Goal: Information Seeking & Learning: Learn about a topic

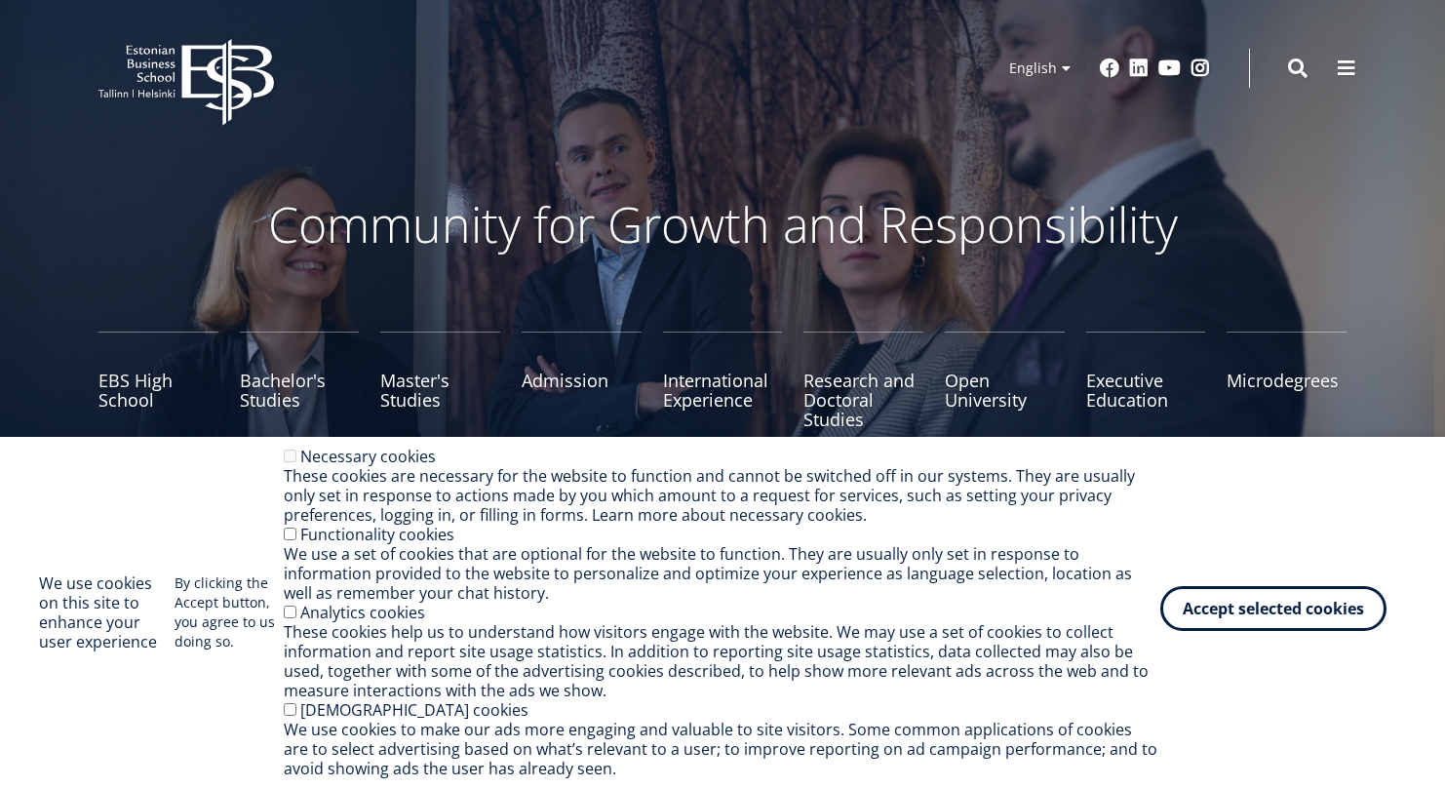
click at [1310, 610] on button "Accept selected cookies" at bounding box center [1273, 608] width 226 height 45
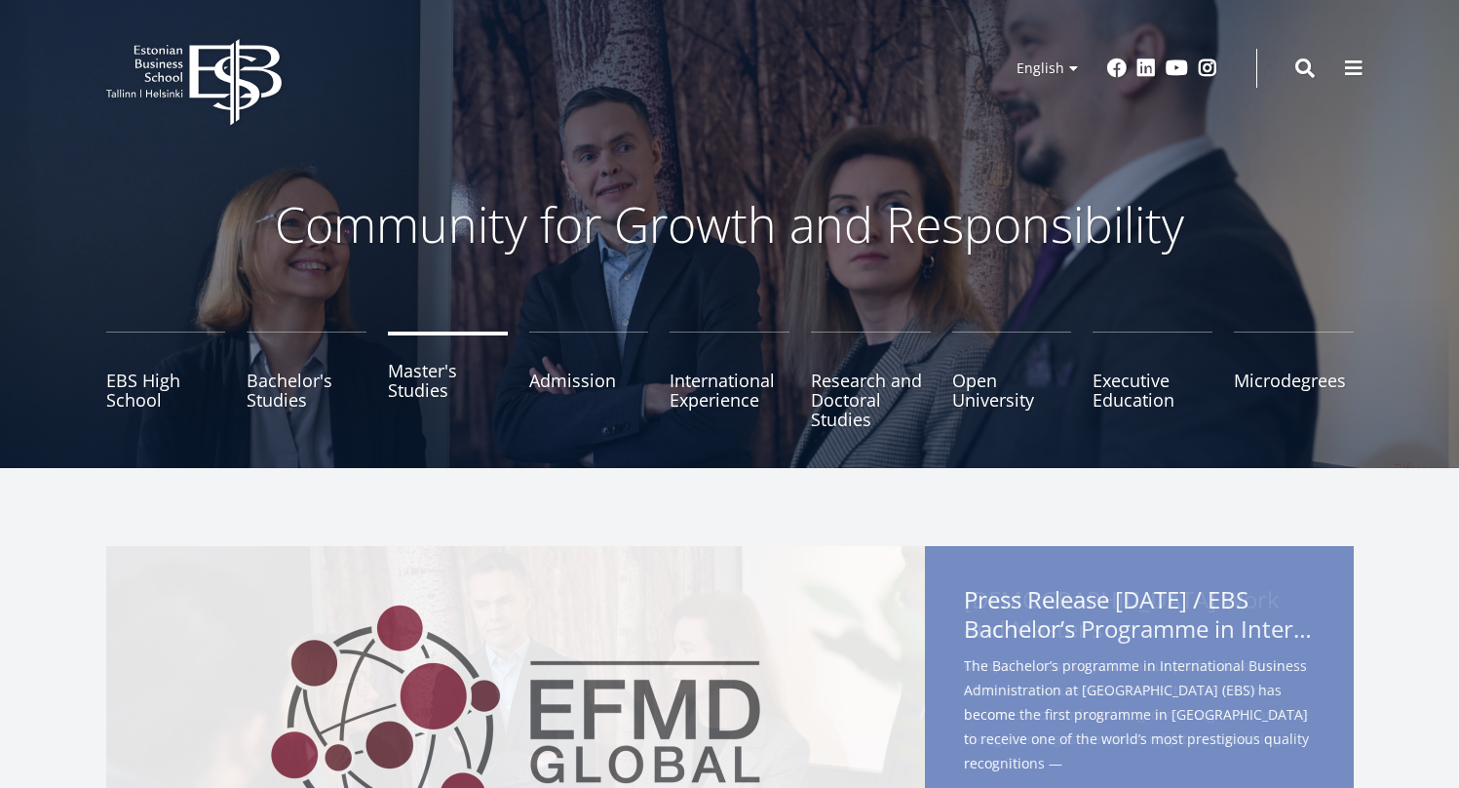
click at [445, 386] on link "Master's Studies" at bounding box center [448, 379] width 120 height 97
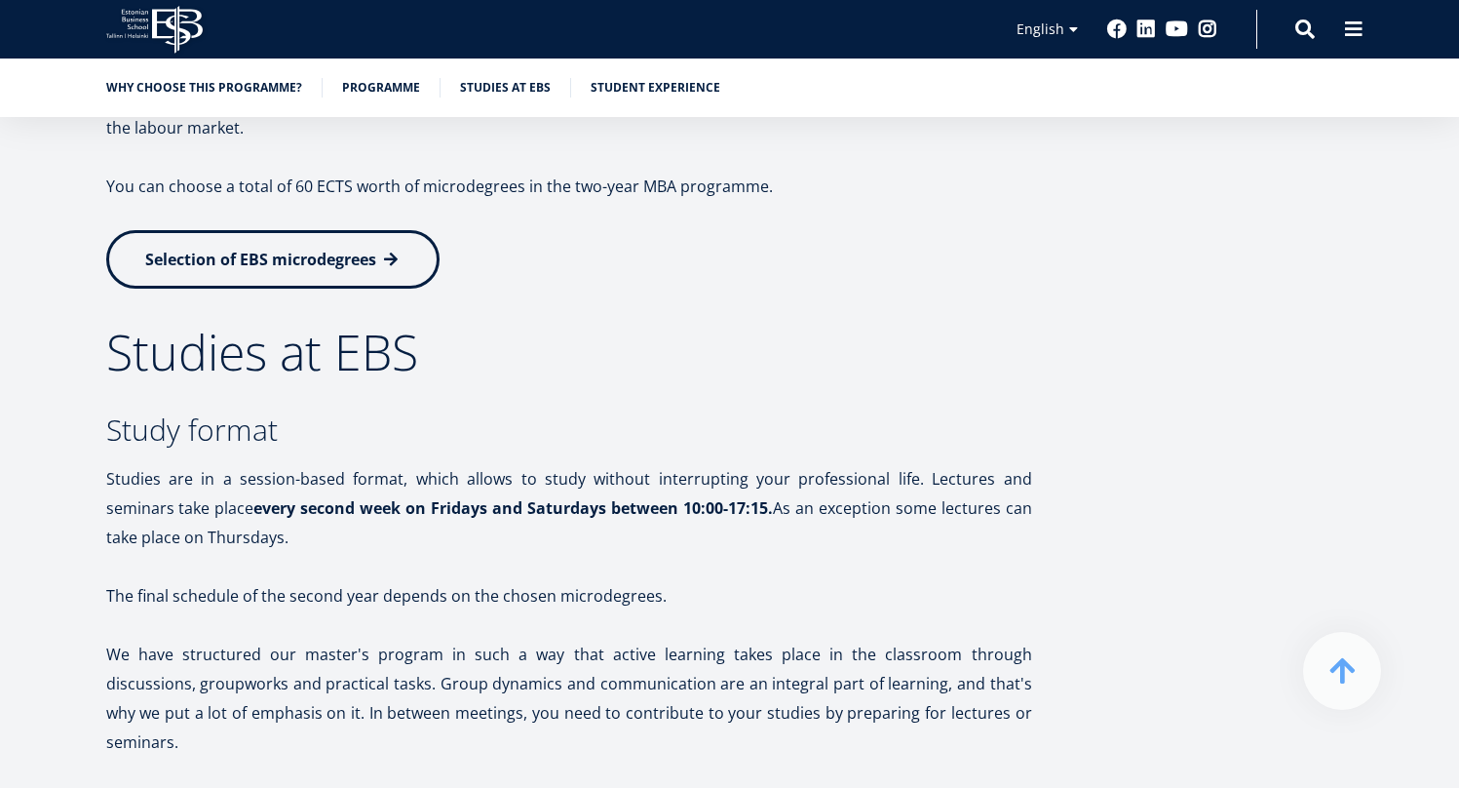
scroll to position [3152, 0]
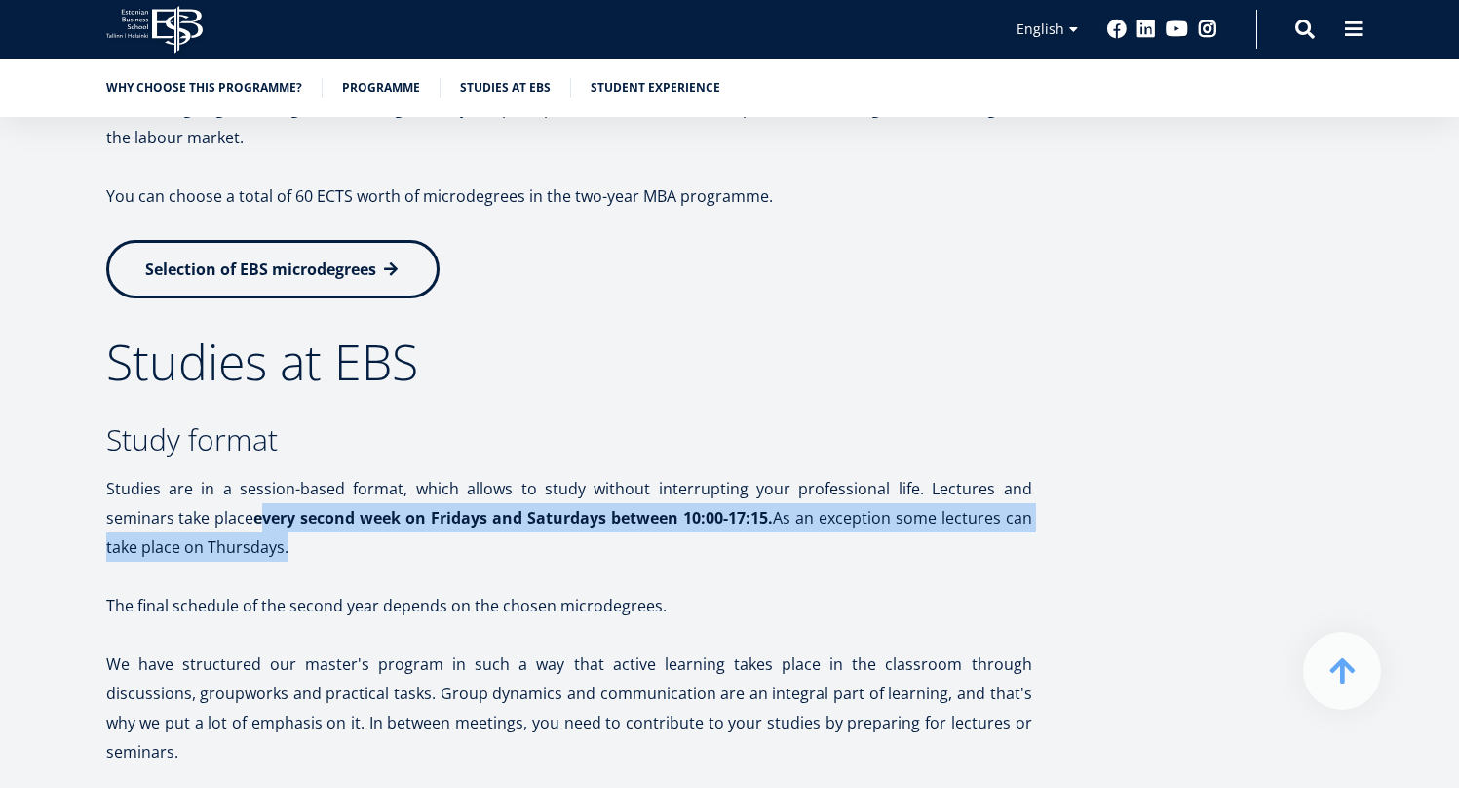
drag, startPoint x: 195, startPoint y: 523, endPoint x: 437, endPoint y: 536, distance: 242.1
click at [437, 537] on p "Studies are in a session-based format, which allows to study without interrupti…" at bounding box center [569, 518] width 926 height 88
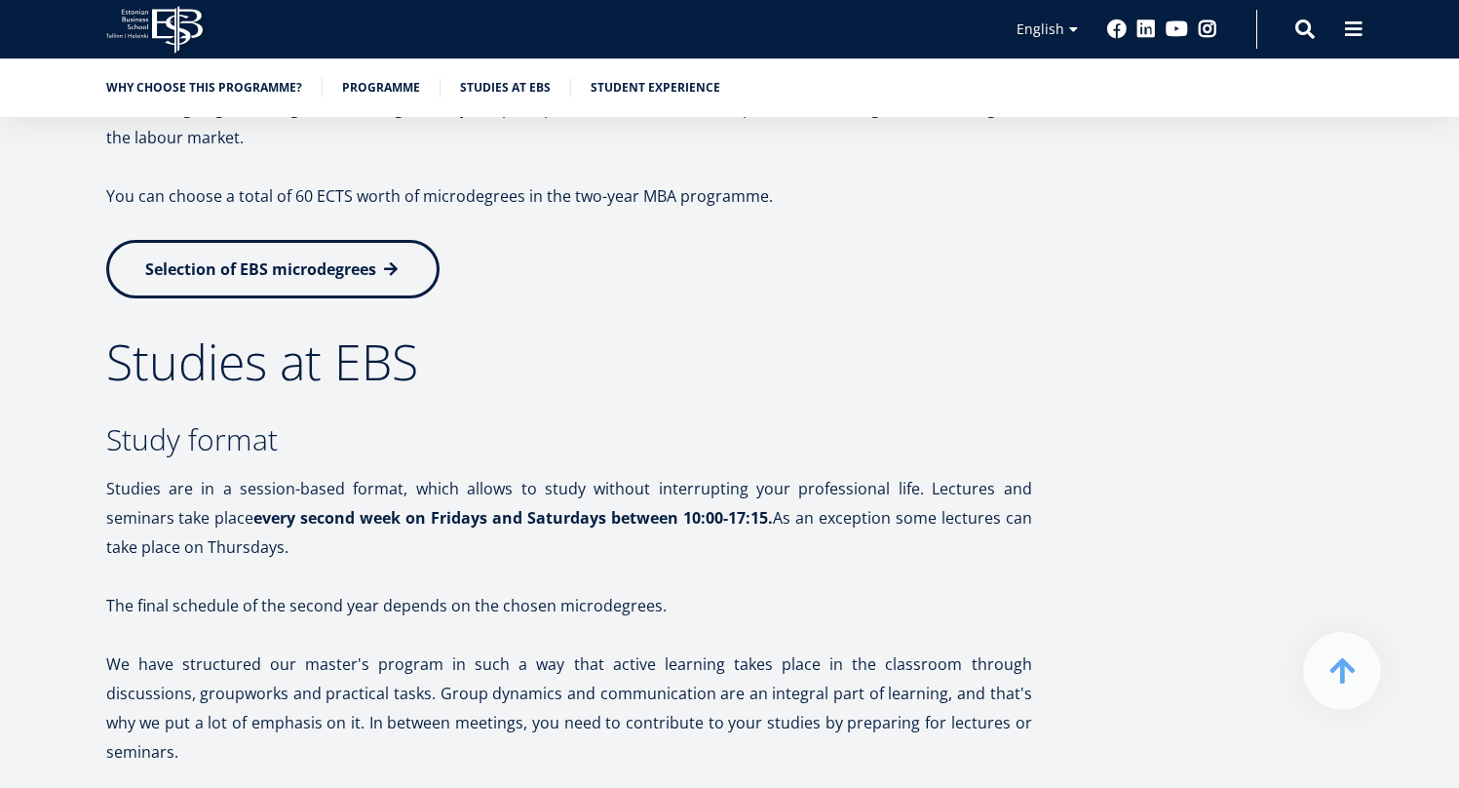
click at [500, 502] on p "Studies are in a session-based format, which allows to study without interrupti…" at bounding box center [569, 518] width 926 height 88
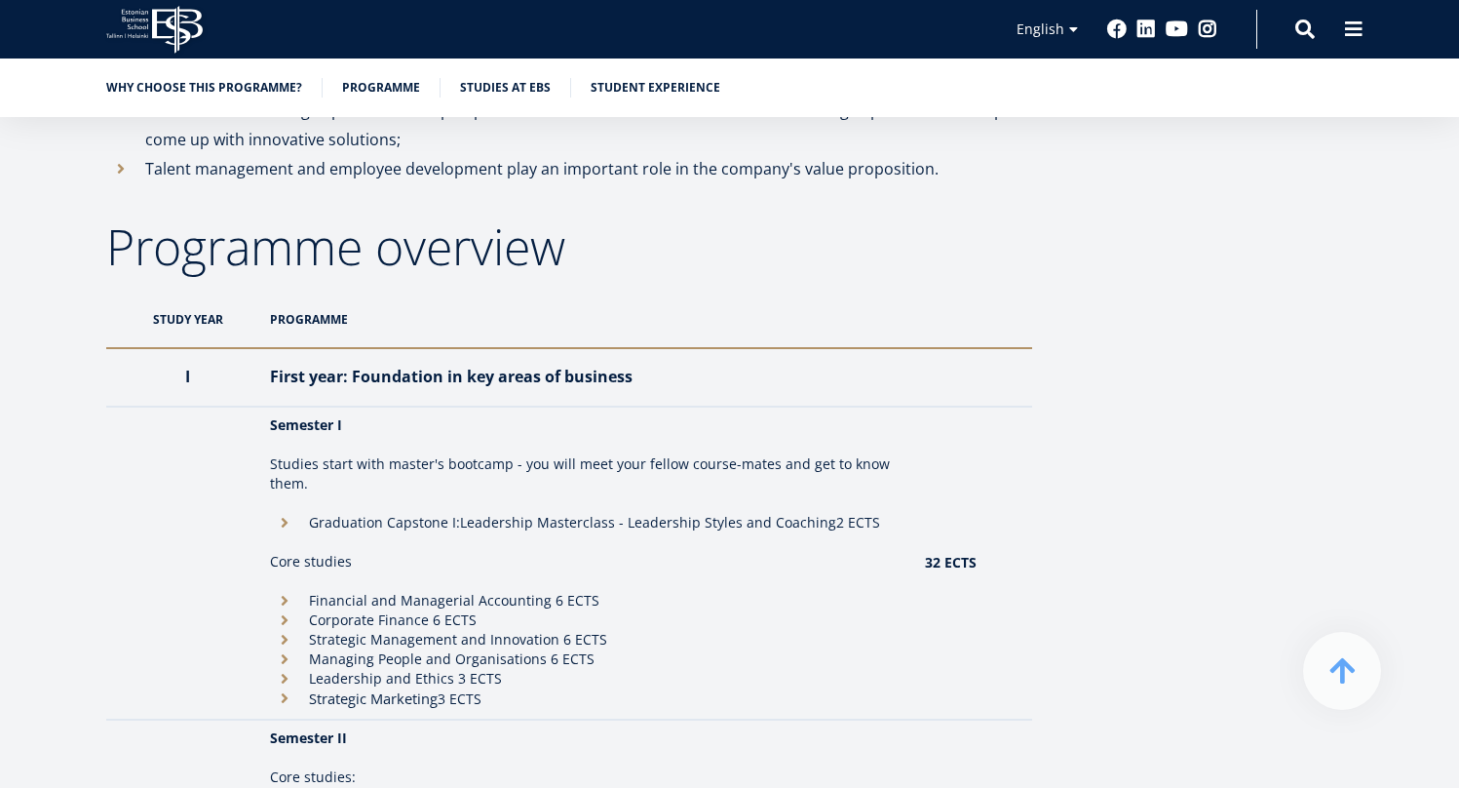
scroll to position [1589, 0]
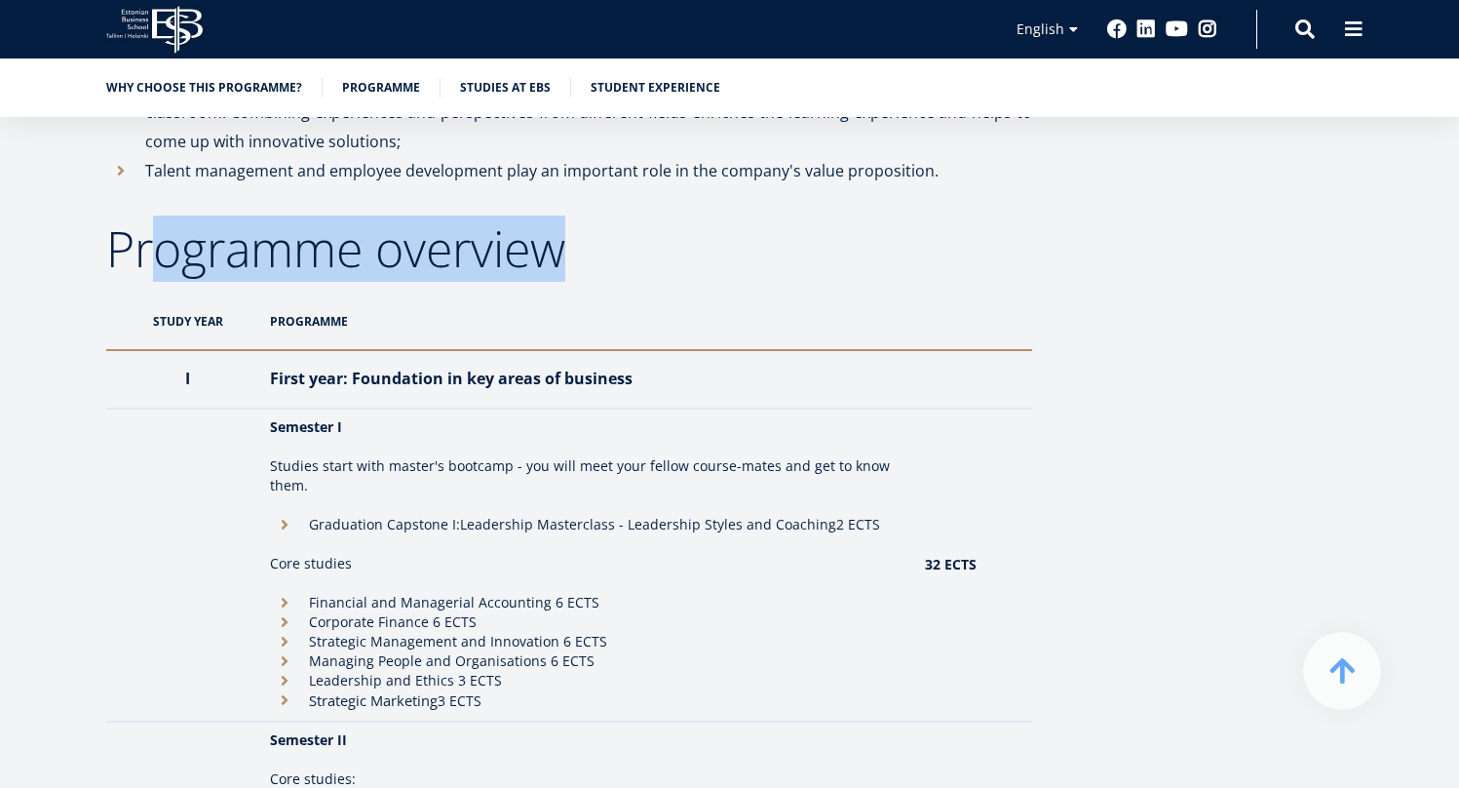
drag, startPoint x: 143, startPoint y: 262, endPoint x: 590, endPoint y: 281, distance: 446.8
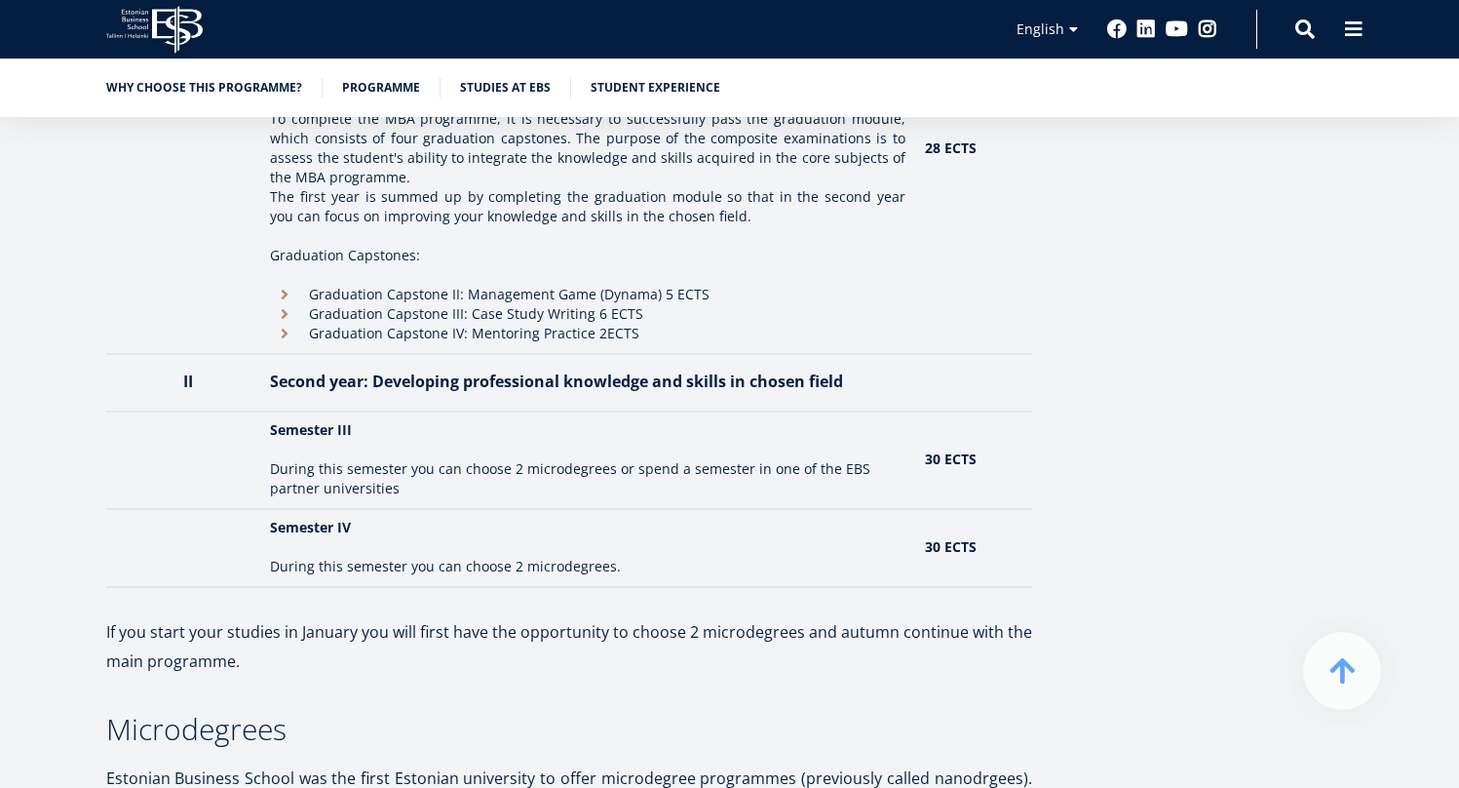
scroll to position [2368, 0]
click at [183, 618] on p "If you start your studies in January you will first have the opportunity to cho…" at bounding box center [569, 644] width 926 height 58
drag, startPoint x: 145, startPoint y: 622, endPoint x: 281, endPoint y: 651, distance: 138.6
click at [281, 651] on p "If you start your studies in January you will first have the opportunity to cho…" at bounding box center [569, 644] width 926 height 58
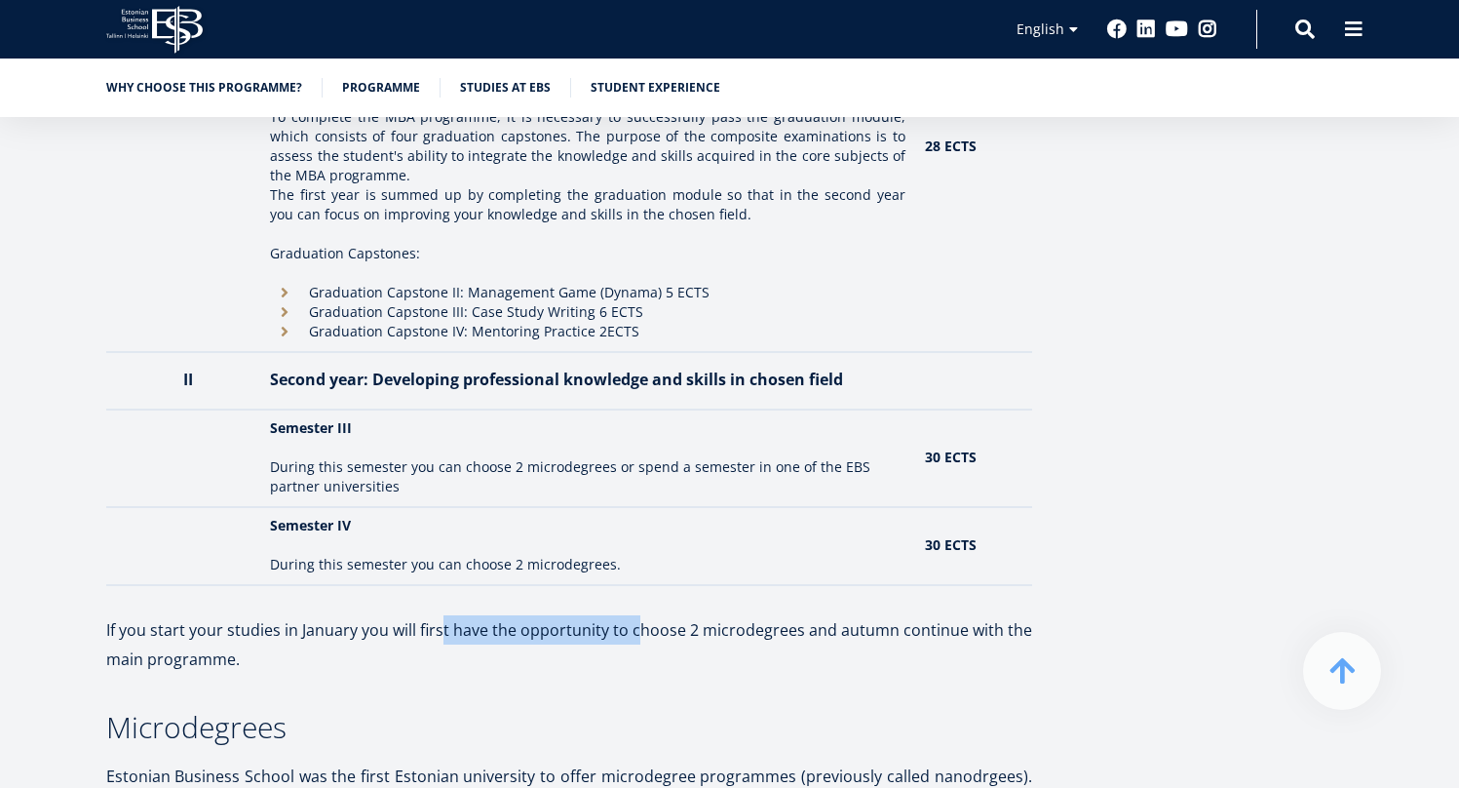
drag, startPoint x: 445, startPoint y: 624, endPoint x: 643, endPoint y: 620, distance: 197.9
click at [643, 620] on p "If you start your studies in January you will first have the opportunity to cho…" at bounding box center [569, 644] width 926 height 58
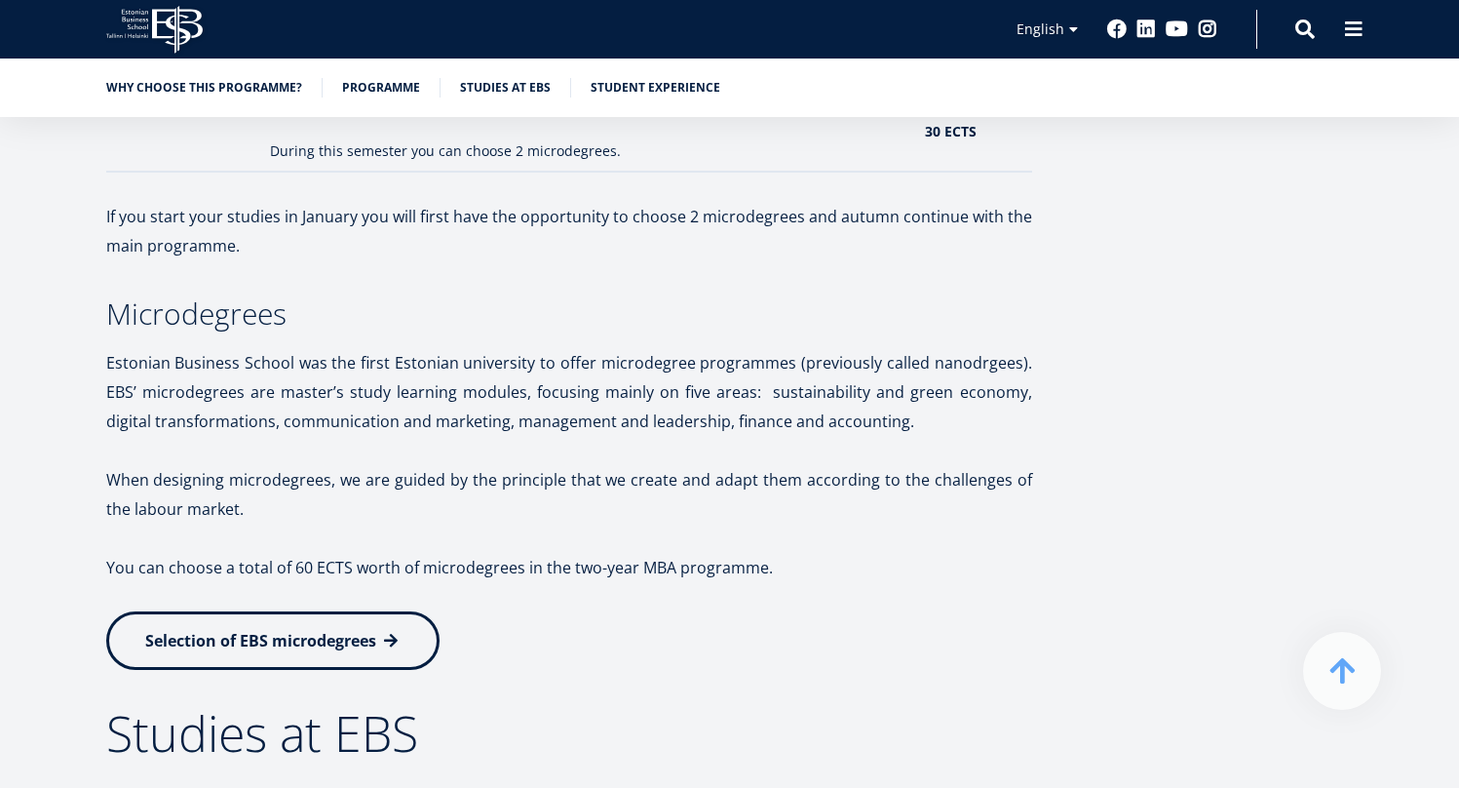
scroll to position [2794, 0]
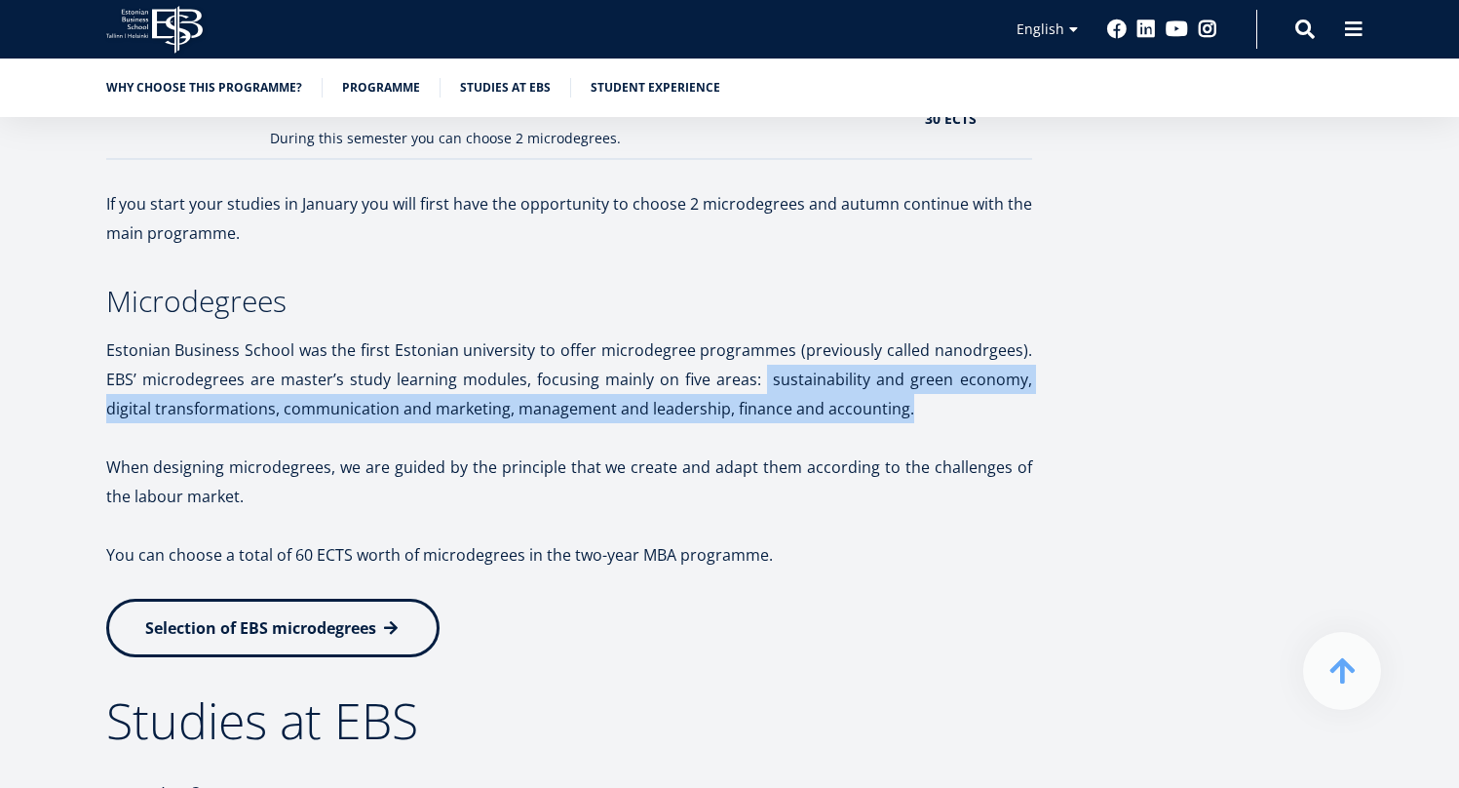
drag, startPoint x: 770, startPoint y: 380, endPoint x: 924, endPoint y: 413, distance: 157.5
click at [924, 413] on p "Estonian Business School was the first Estonian university to offer microdegree…" at bounding box center [569, 379] width 926 height 88
click at [264, 402] on p "Estonian Business School was the first Estonian university to offer microdegree…" at bounding box center [569, 379] width 926 height 88
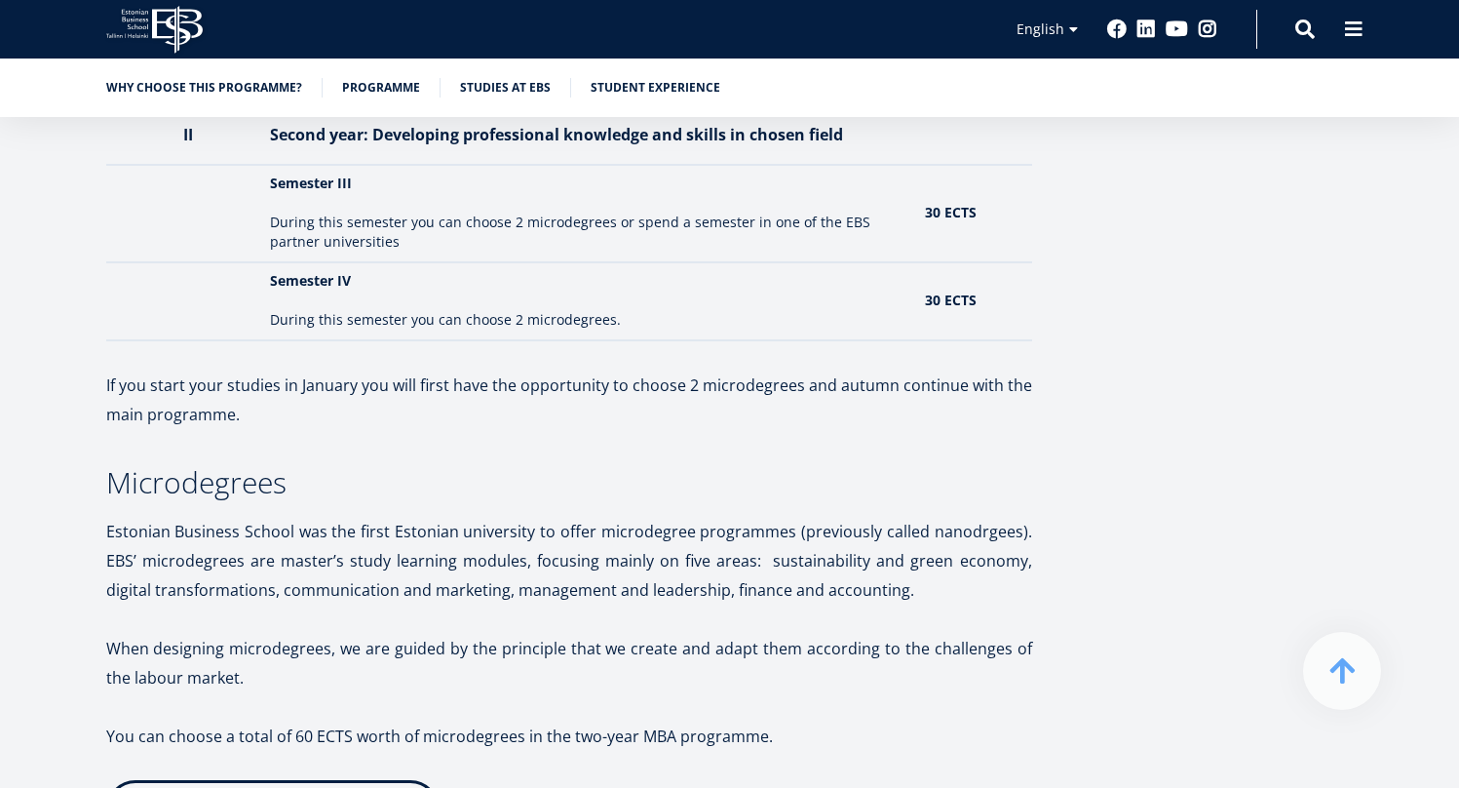
scroll to position [2861, 0]
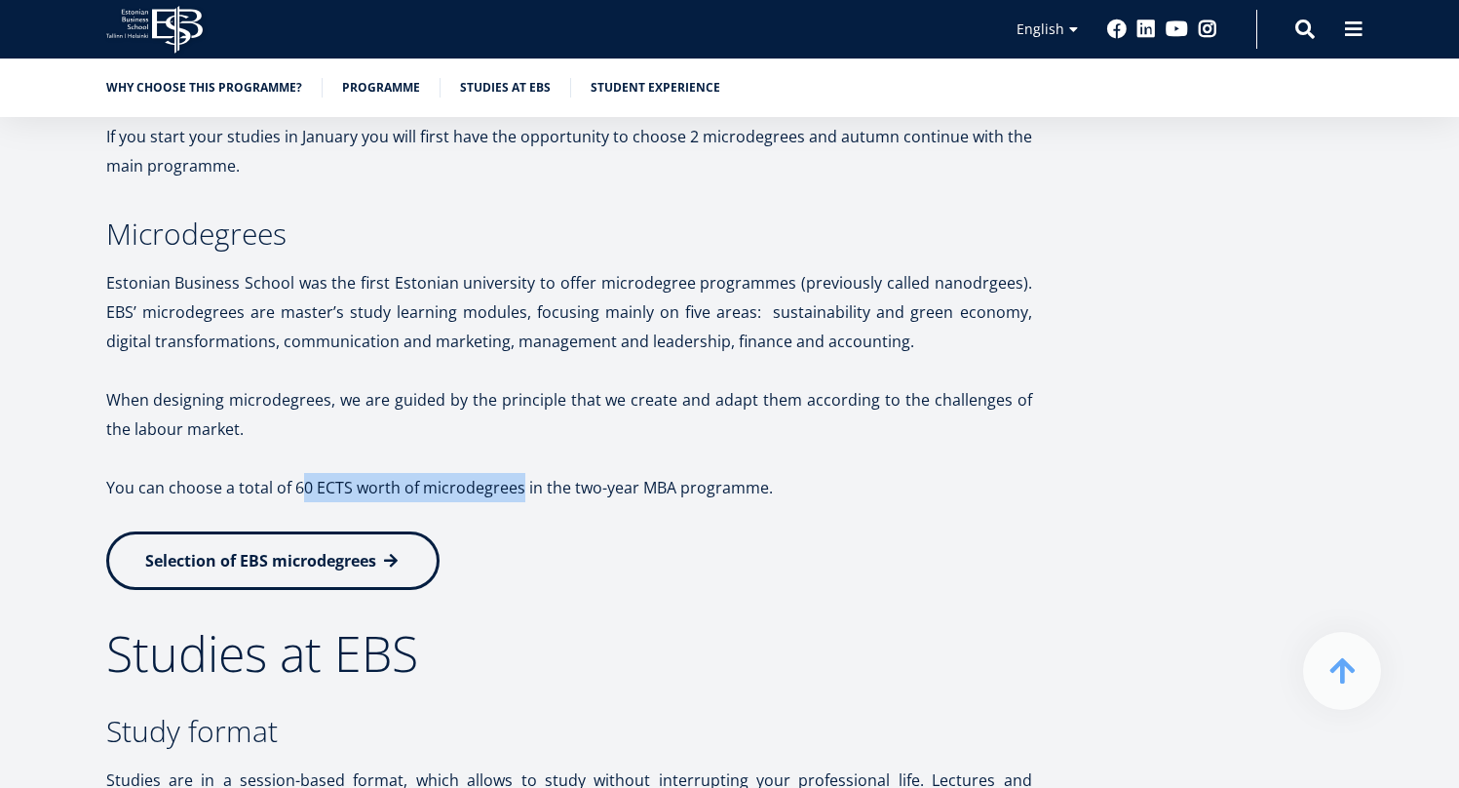
drag, startPoint x: 298, startPoint y: 487, endPoint x: 516, endPoint y: 488, distance: 217.4
click at [516, 488] on p "You can choose a total of 60 ECTS worth of microdegrees in the two-year MBA pro…" at bounding box center [569, 487] width 926 height 29
click at [516, 487] on p "You can choose a total of 60 ECTS worth of microdegrees in the two-year MBA pro…" at bounding box center [569, 487] width 926 height 29
drag, startPoint x: 511, startPoint y: 488, endPoint x: 294, endPoint y: 472, distance: 217.0
click at [293, 473] on p "You can choose a total of 60 ECTS worth of microdegrees in the two-year MBA pro…" at bounding box center [569, 487] width 926 height 29
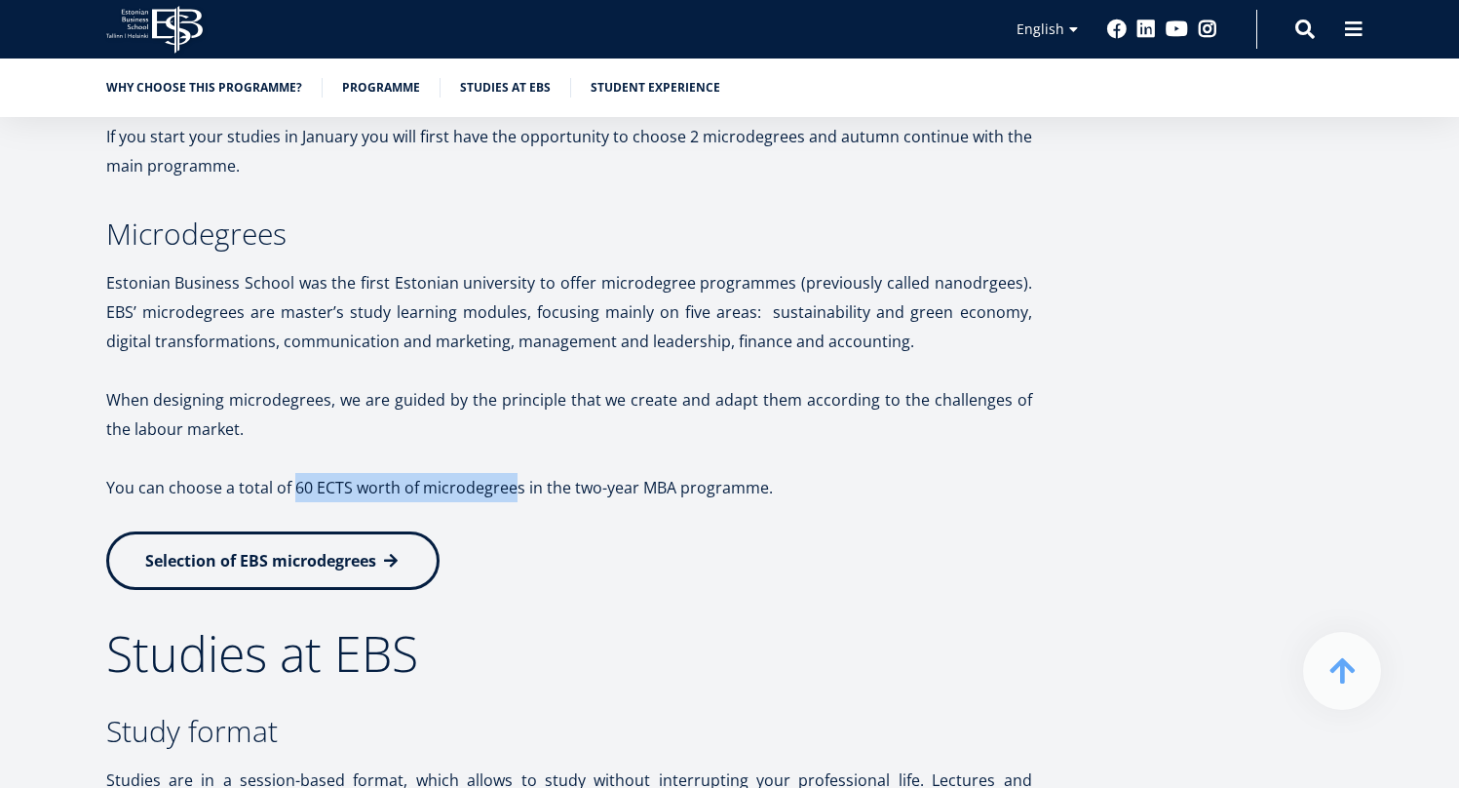
click at [294, 473] on p "You can choose a total of 60 ECTS worth of microdegrees in the two-year MBA pro…" at bounding box center [569, 487] width 926 height 29
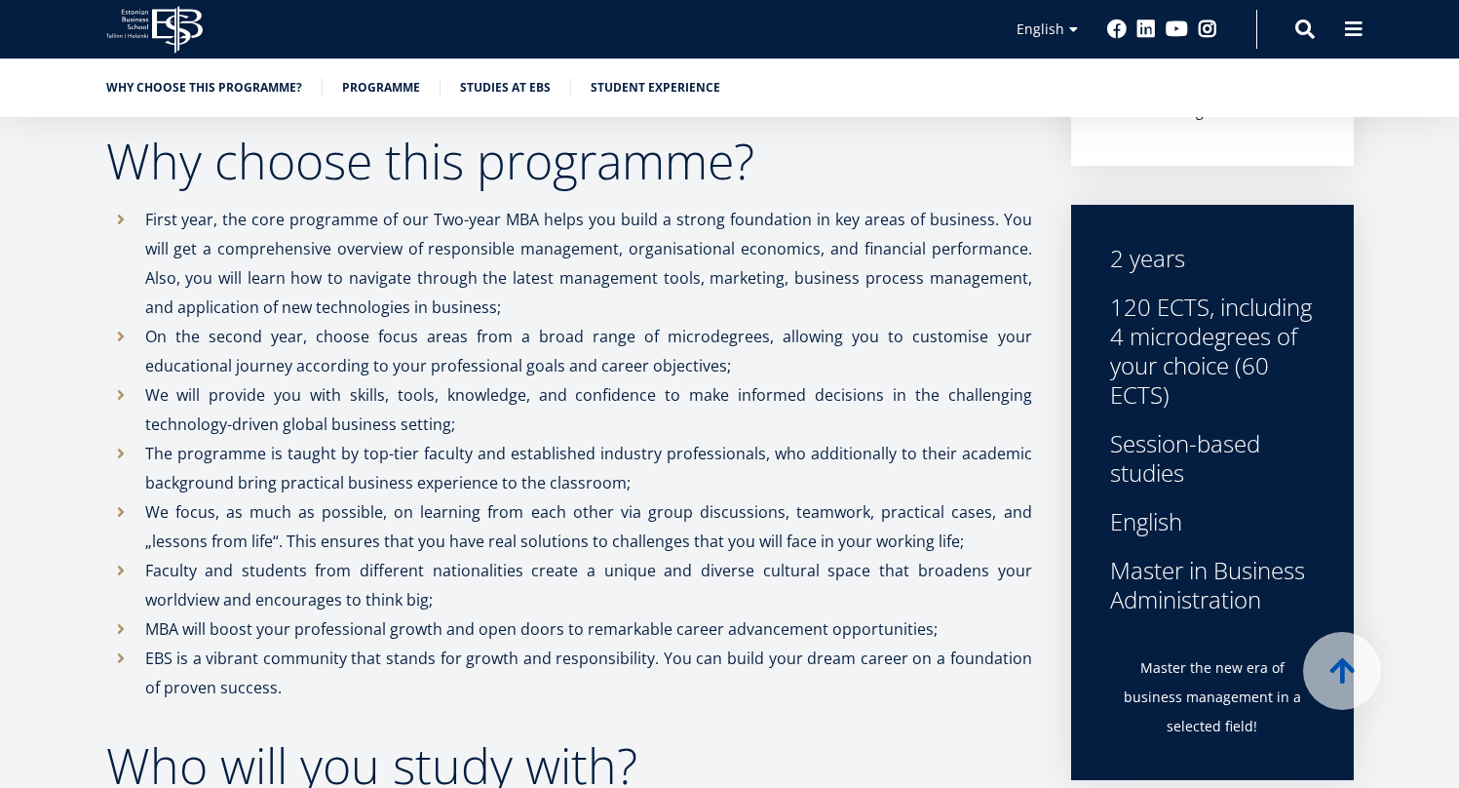
scroll to position [591, 0]
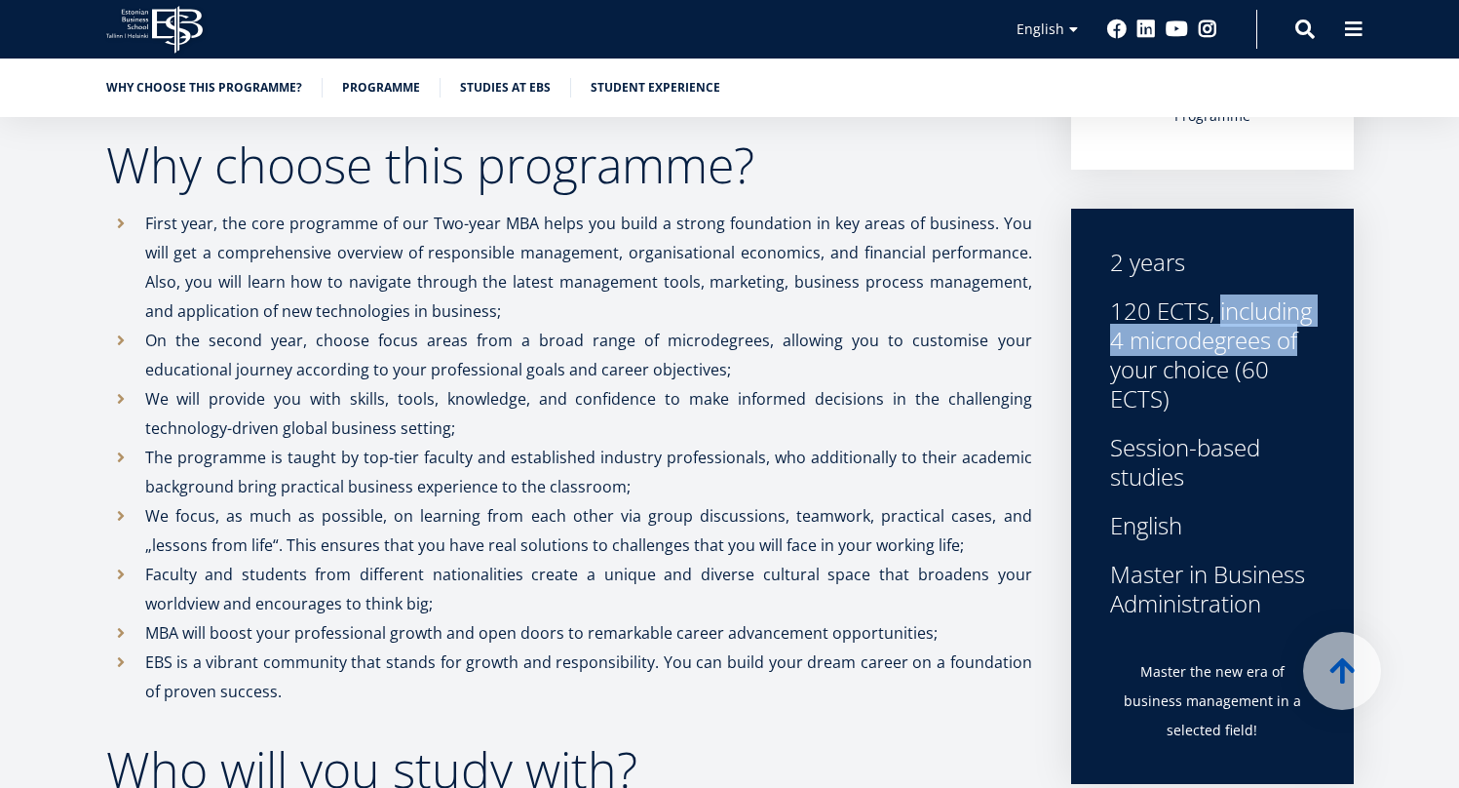
drag, startPoint x: 1120, startPoint y: 315, endPoint x: 1202, endPoint y: 329, distance: 83.2
click at [1202, 329] on div "120 ECTS, including 4 microdegrees of your choice (60 ECTS)" at bounding box center [1212, 354] width 205 height 117
click at [1180, 409] on div "120 ECTS, including 4 microdegrees of your choice (60 ECTS)" at bounding box center [1212, 354] width 205 height 117
click at [1119, 453] on div "Session-based studies" at bounding box center [1212, 462] width 205 height 58
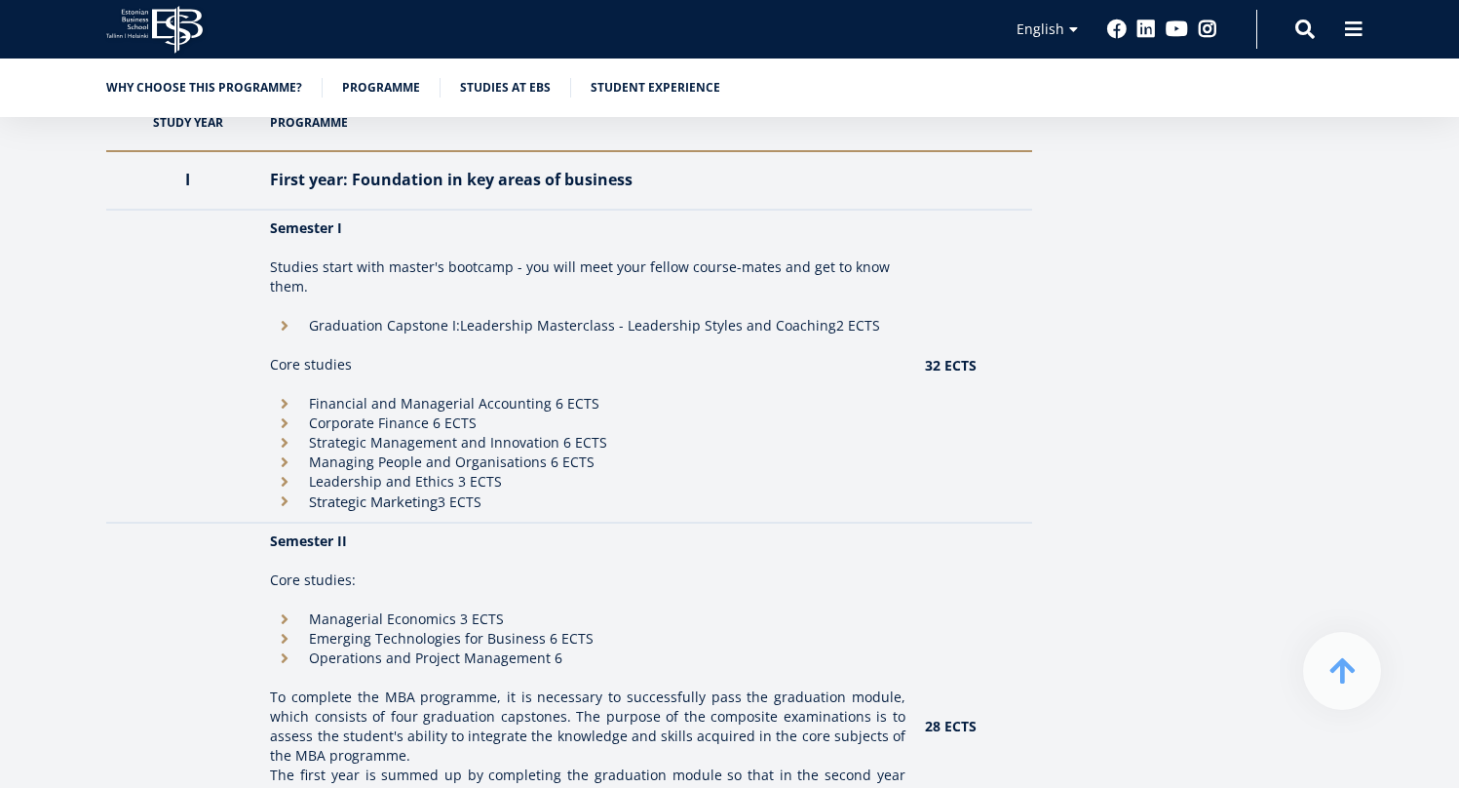
scroll to position [1784, 0]
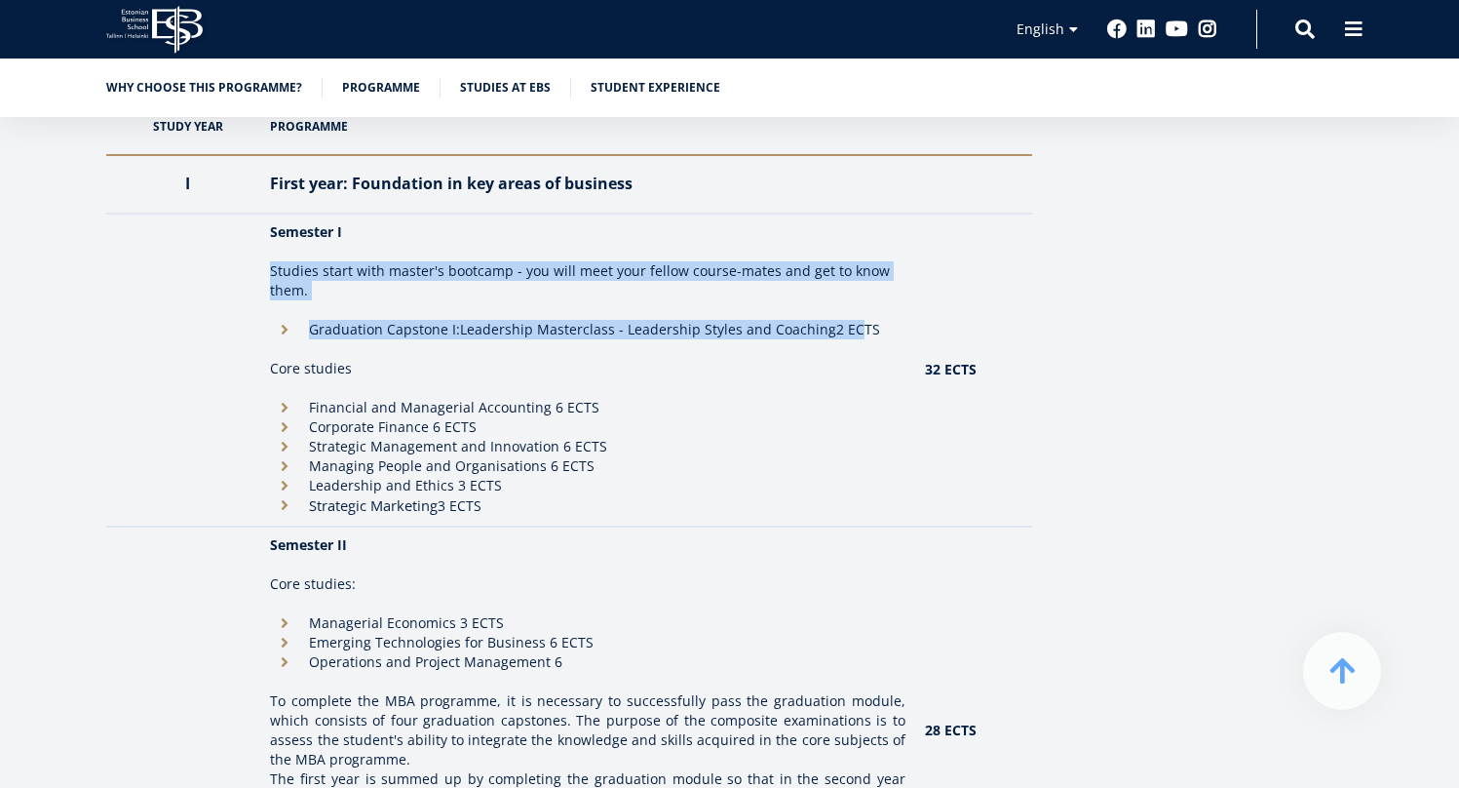
drag, startPoint x: 447, startPoint y: 258, endPoint x: 857, endPoint y: 327, distance: 415.1
click at [859, 328] on td "Semester I Studies start with master's bootcamp - you will meet your fellow cou…" at bounding box center [587, 369] width 654 height 313
click at [857, 327] on li "Graduation Capstone I: Leadership Masterclass - Leadership Styles and Coaching …" at bounding box center [587, 329] width 635 height 19
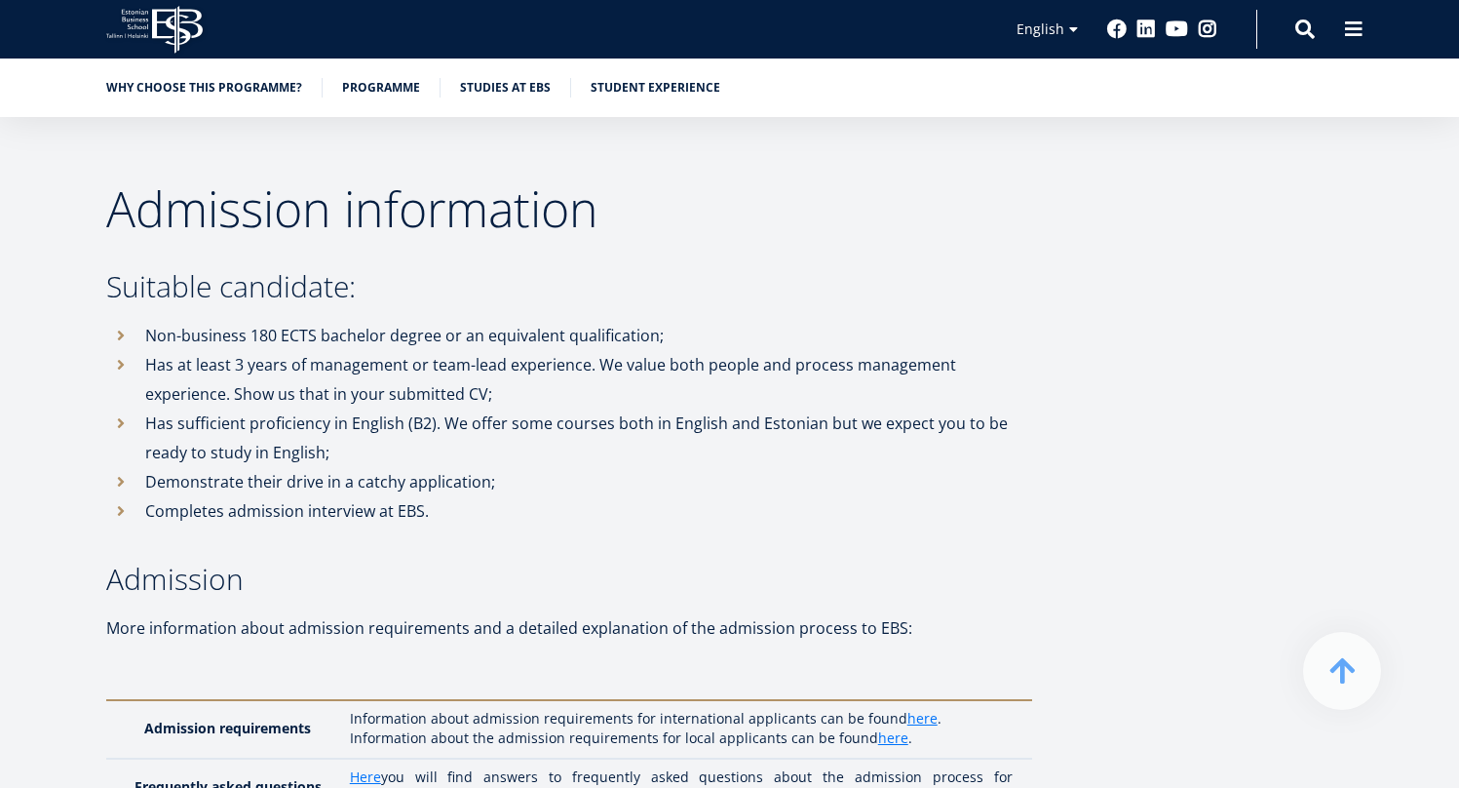
scroll to position [5014, 0]
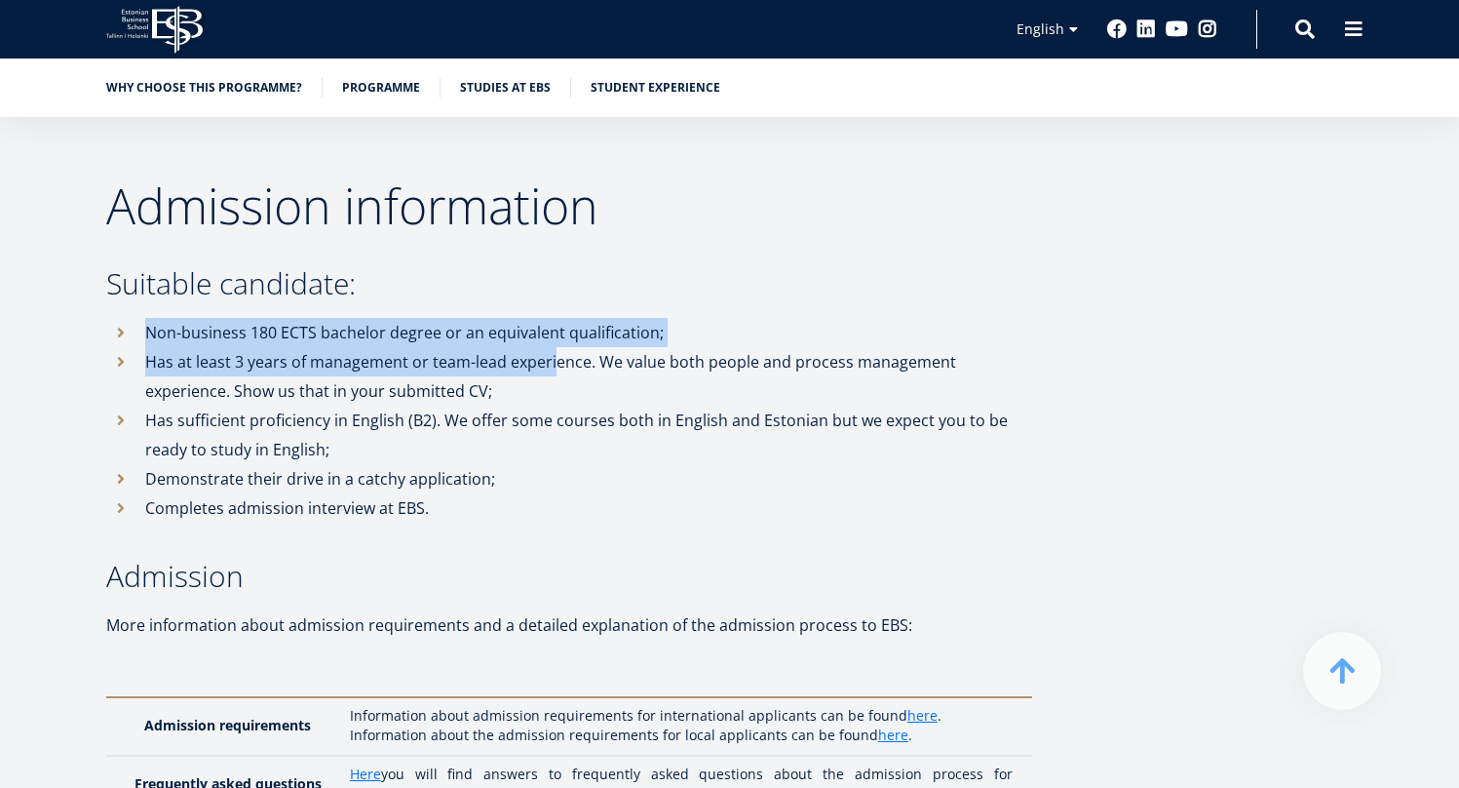
drag, startPoint x: 362, startPoint y: 235, endPoint x: 553, endPoint y: 310, distance: 205.3
click at [553, 347] on li "Has at least 3 years of management or team-lead experience. We value both peopl…" at bounding box center [569, 376] width 926 height 58
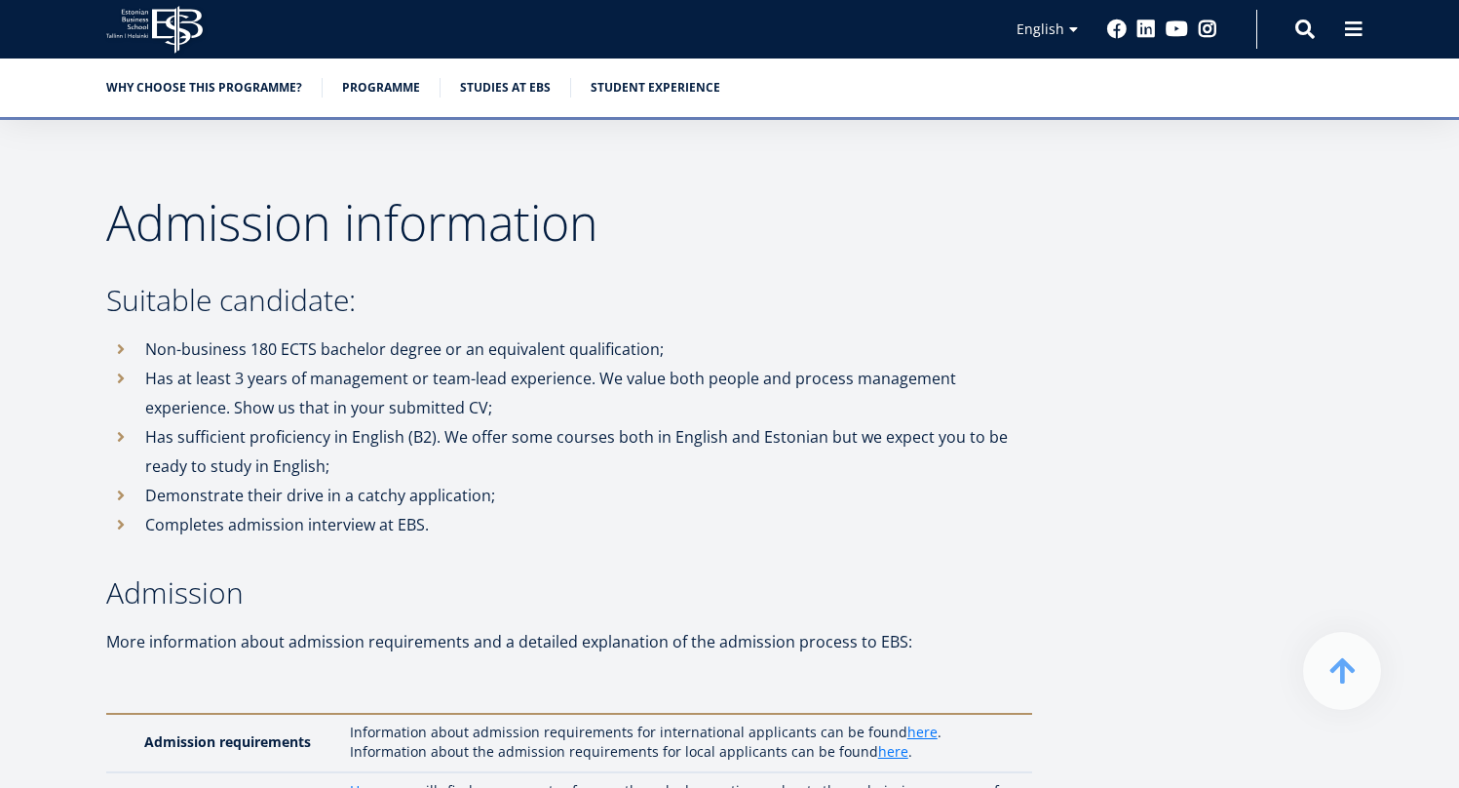
scroll to position [5023, 0]
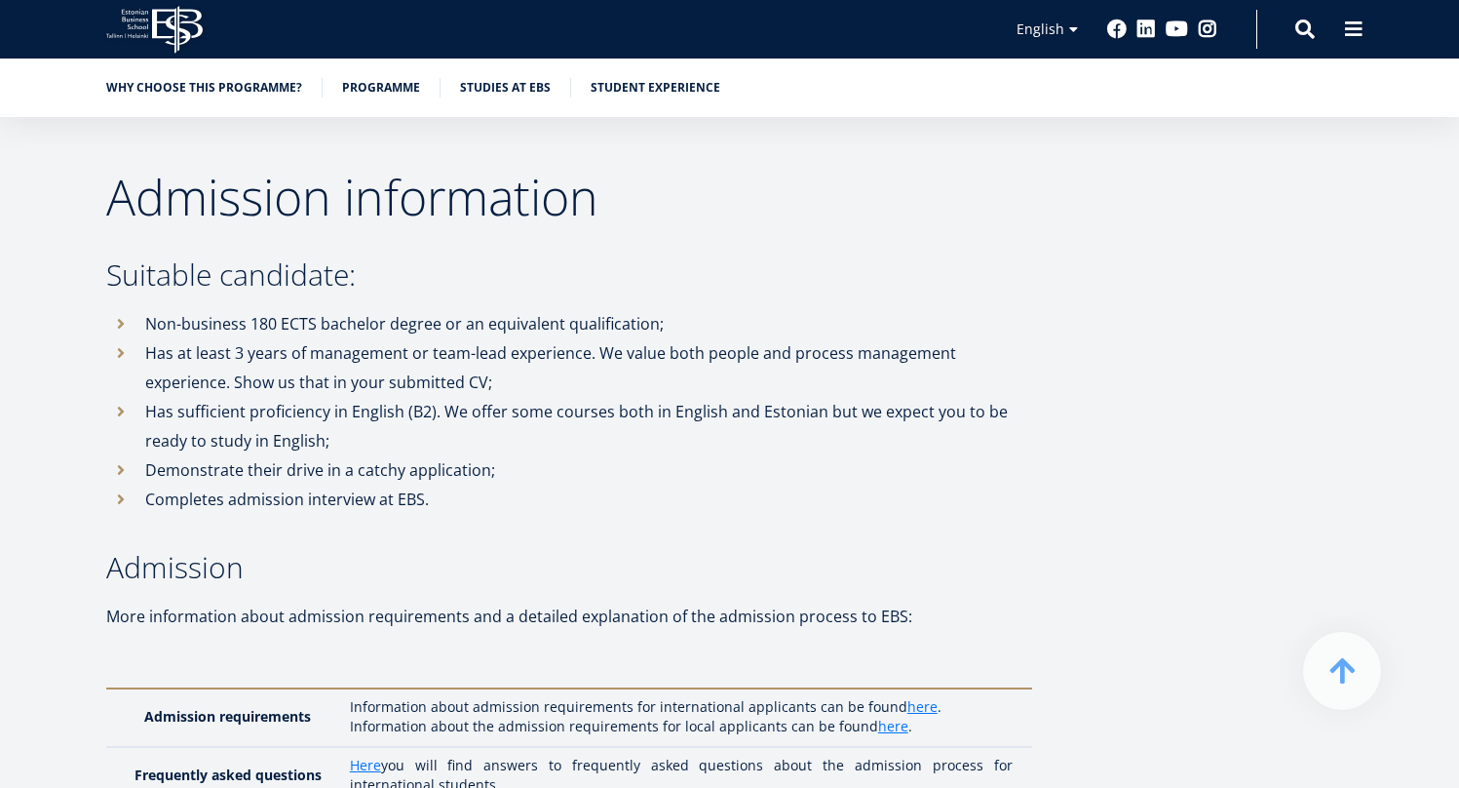
click at [205, 309] on p "Non-business 180 ECTS bachelor degree or an equivalent qualification;" at bounding box center [588, 323] width 887 height 29
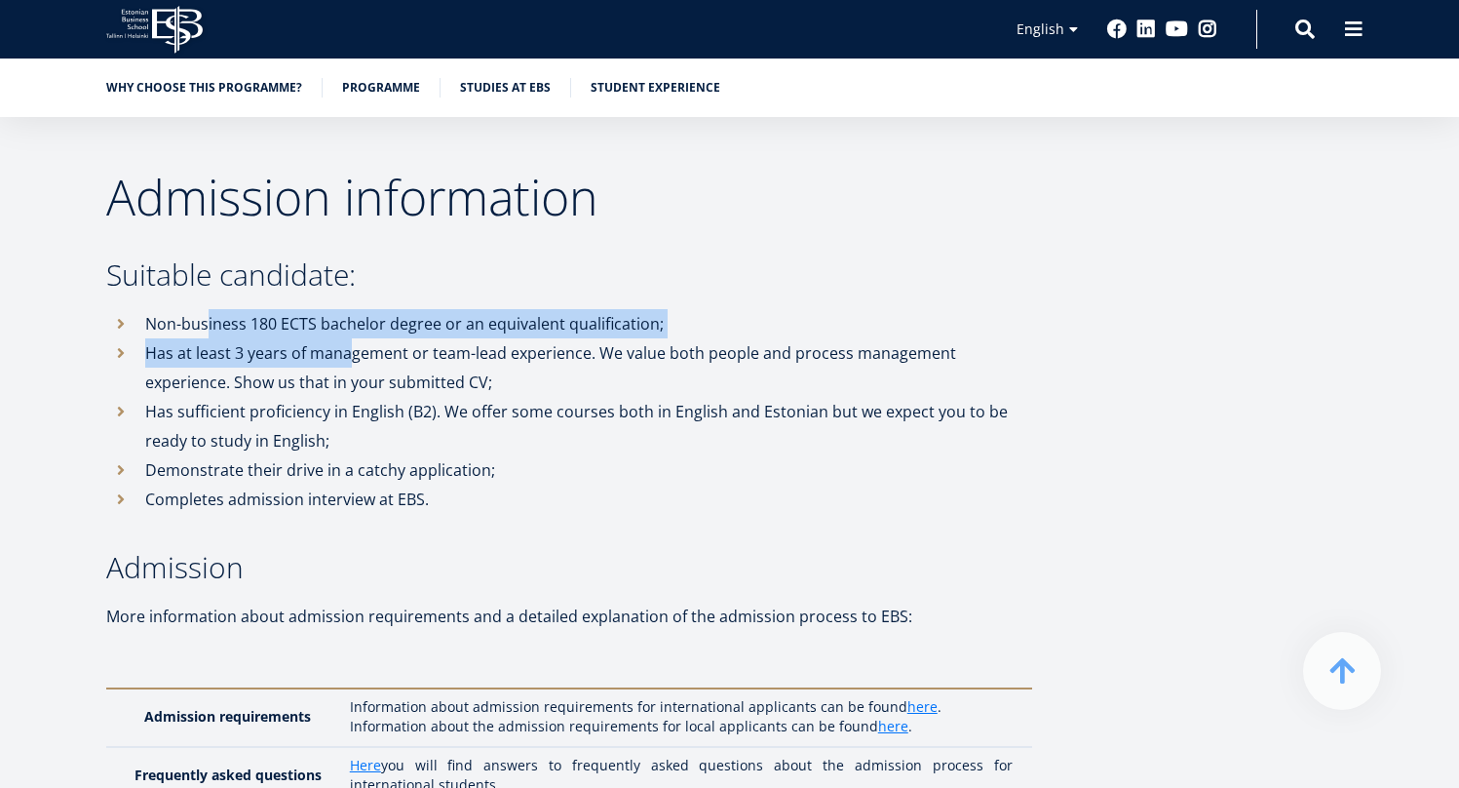
drag, startPoint x: 206, startPoint y: 264, endPoint x: 350, endPoint y: 284, distance: 145.6
click at [352, 309] on ul "Non-business 180 ECTS bachelor degree or an equivalent qualification; Has at le…" at bounding box center [569, 411] width 926 height 205
click at [350, 338] on li "Has at least 3 years of management or team-lead experience. We value both peopl…" at bounding box center [569, 367] width 926 height 58
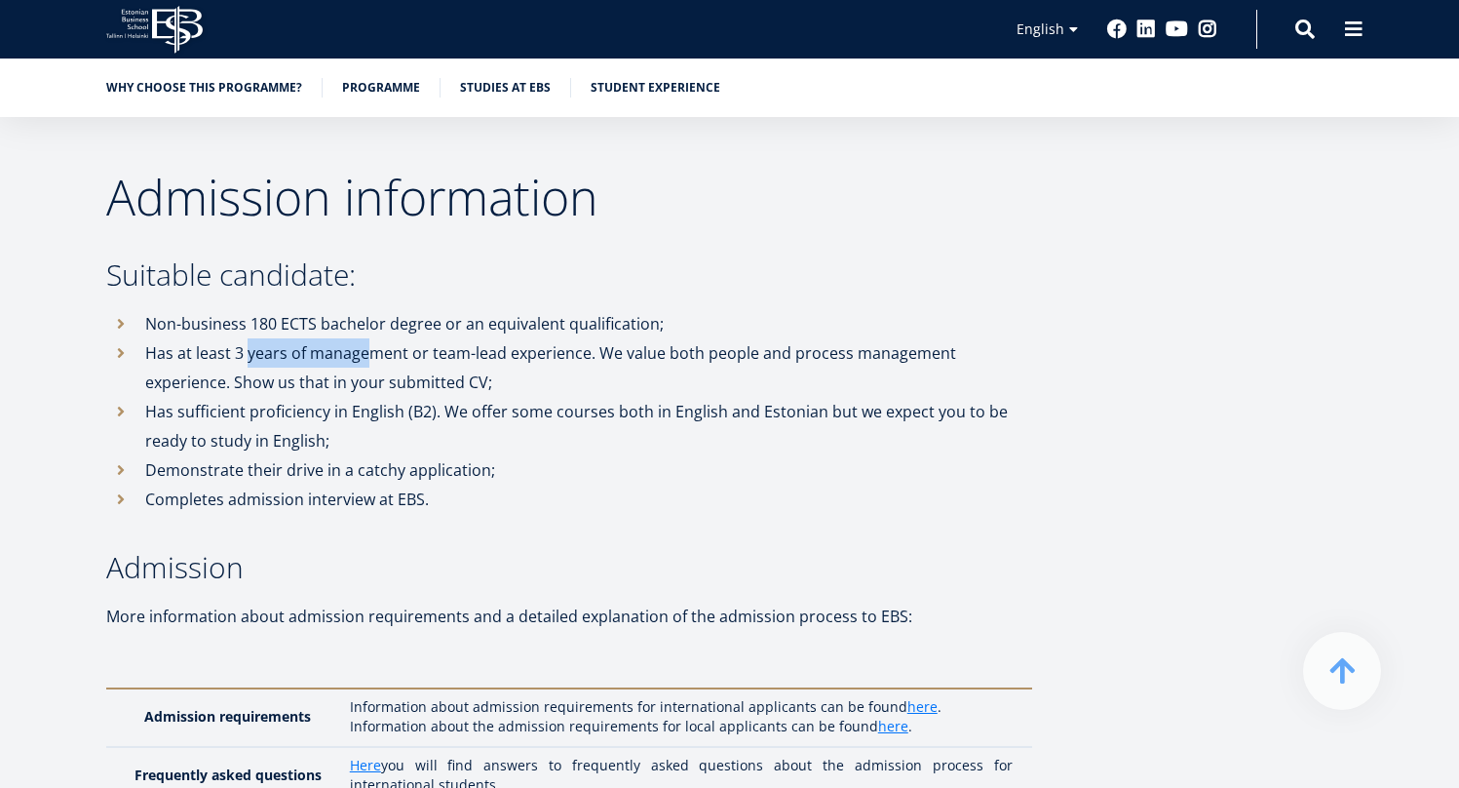
drag, startPoint x: 249, startPoint y: 287, endPoint x: 365, endPoint y: 284, distance: 116.0
click at [367, 338] on li "Has at least 3 years of management or team-lead experience. We value both peopl…" at bounding box center [569, 367] width 926 height 58
click at [365, 338] on li "Has at least 3 years of management or team-lead experience. We value both peopl…" at bounding box center [569, 367] width 926 height 58
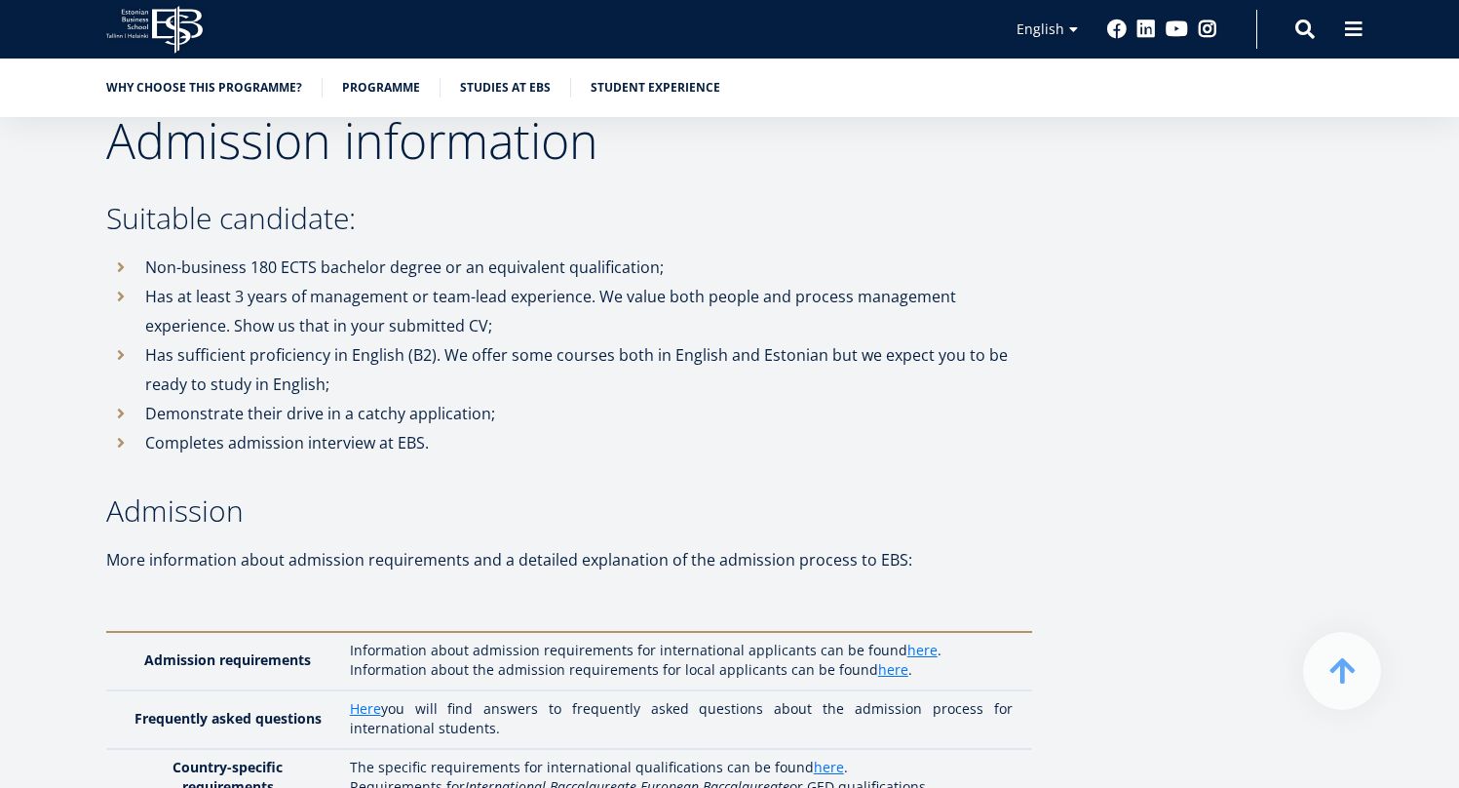
scroll to position [5076, 0]
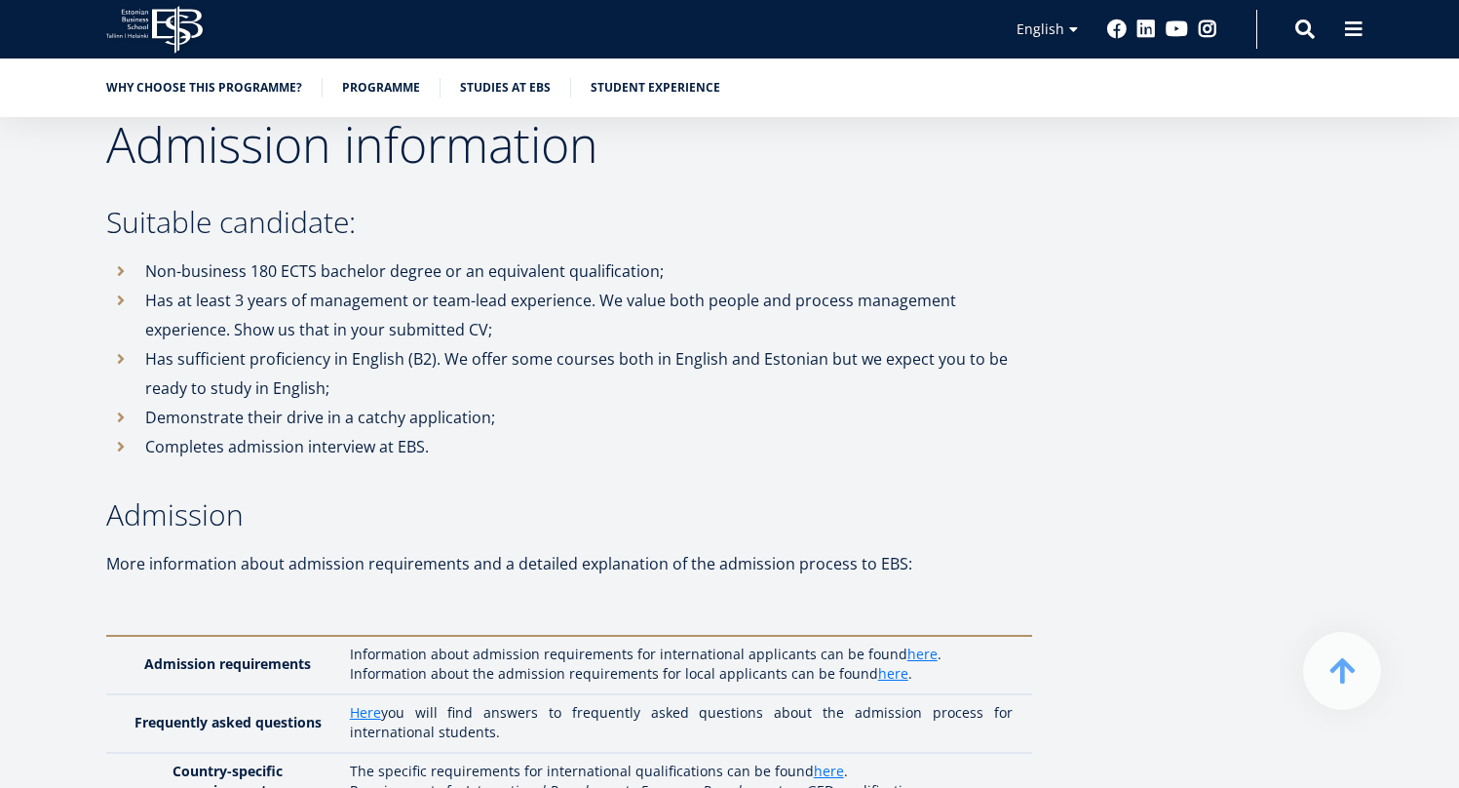
click at [350, 344] on li "Has sufficient proficiency in English (B2). We offer some courses both in Engli…" at bounding box center [569, 373] width 926 height 58
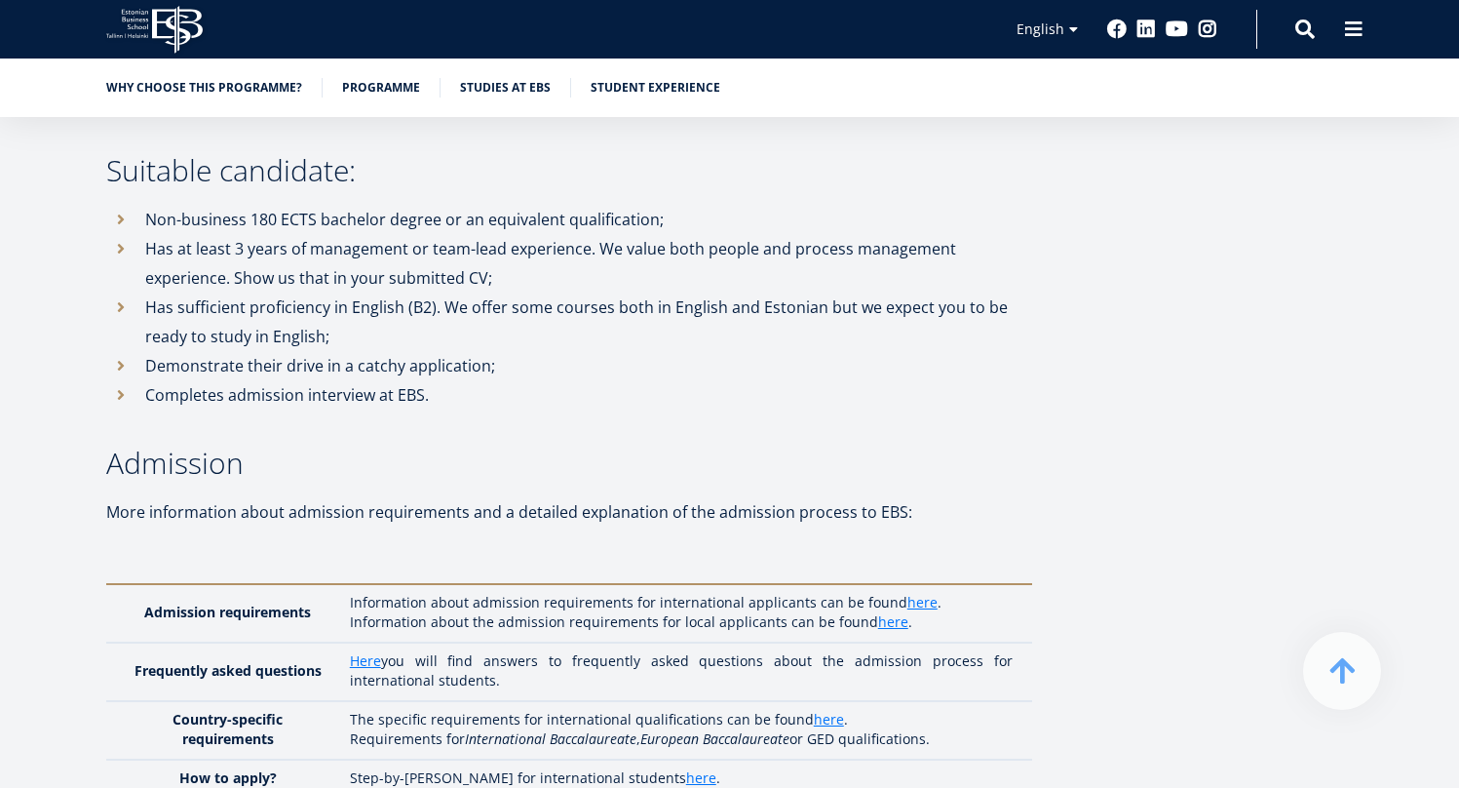
scroll to position [5118, 0]
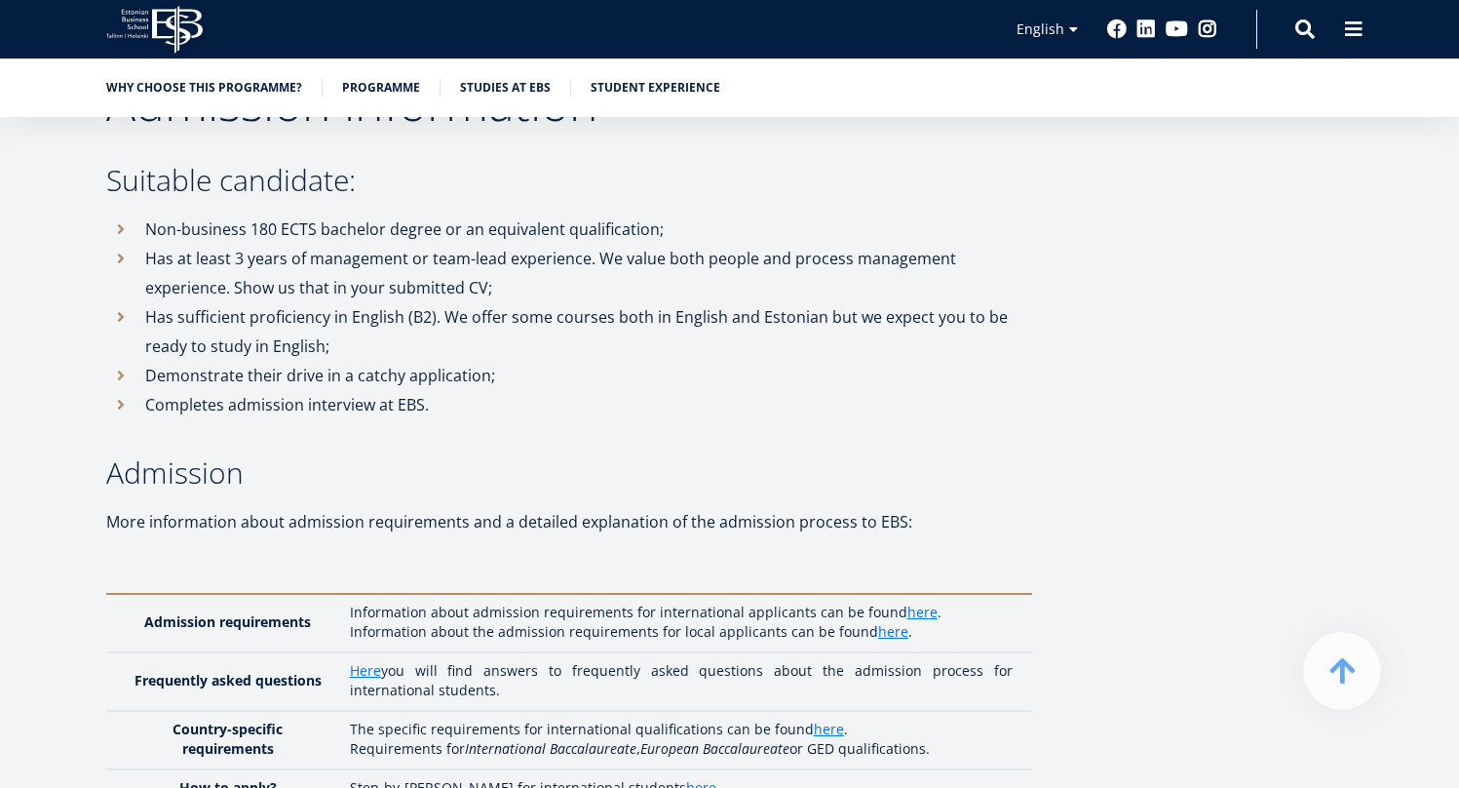
click at [344, 244] on li "Has at least 3 years of management or team-lead experience. We value both peopl…" at bounding box center [569, 273] width 926 height 58
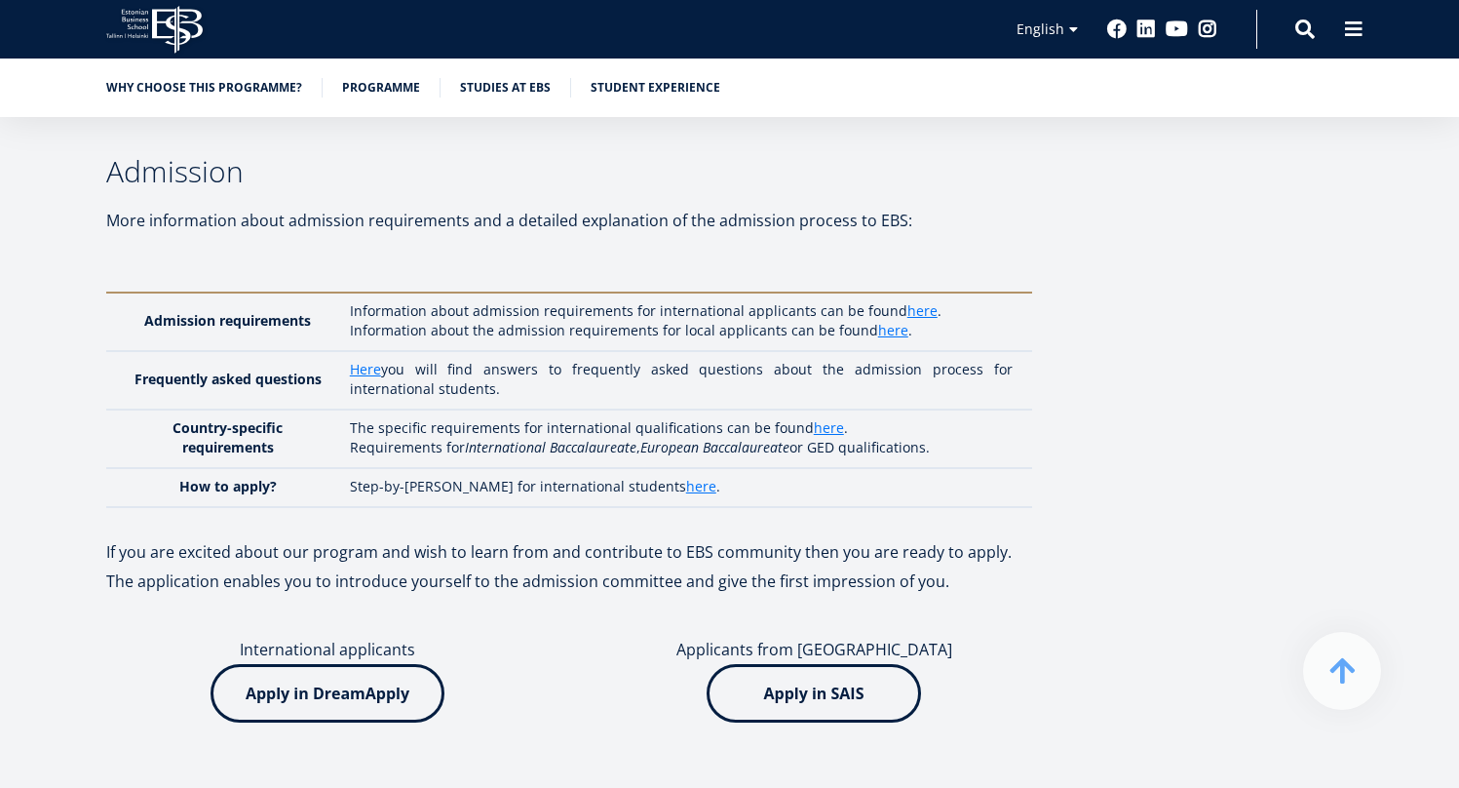
scroll to position [5423, 0]
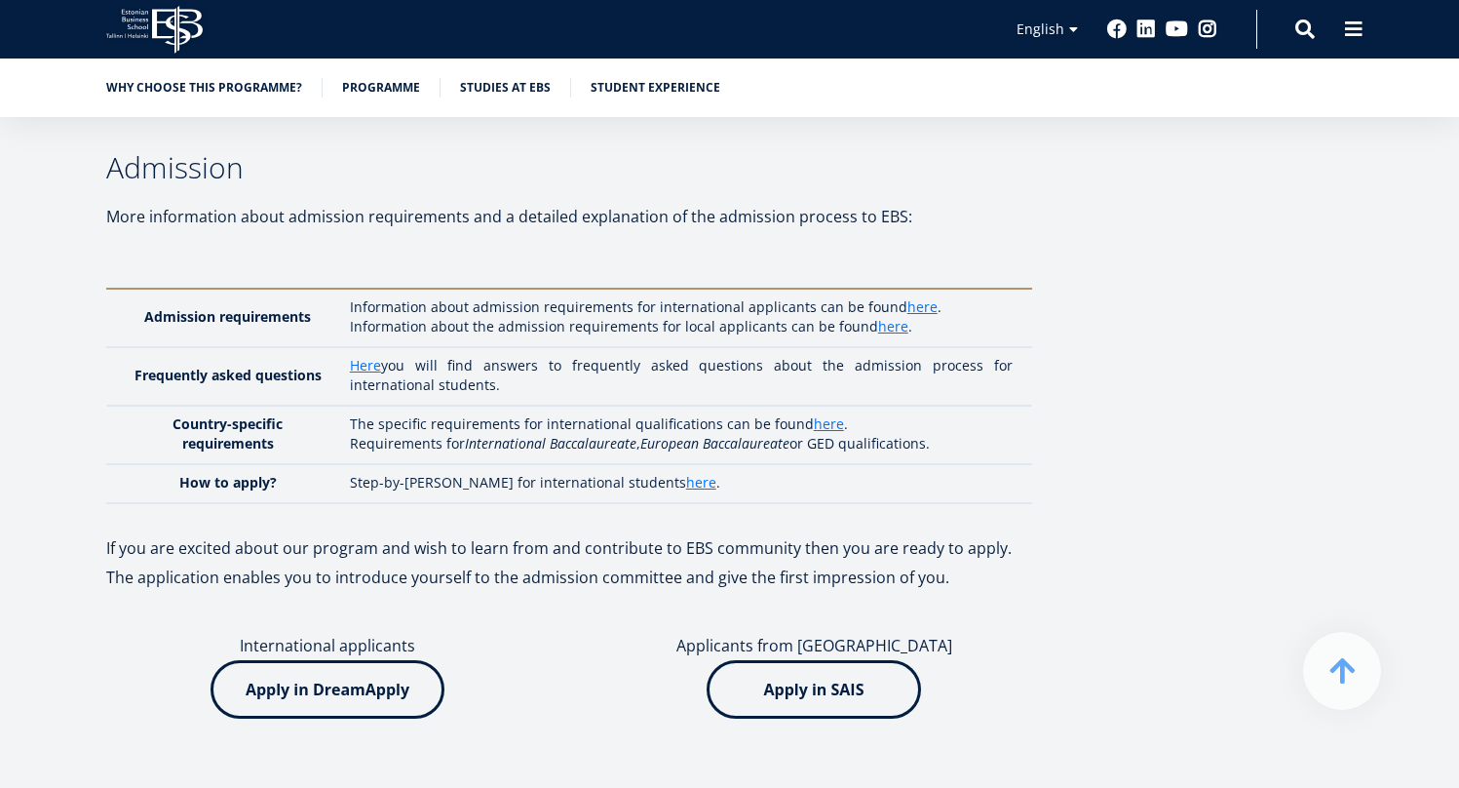
click at [558, 414] on p "The specific requirements for international qualifications can be found here ." at bounding box center [681, 423] width 663 height 19
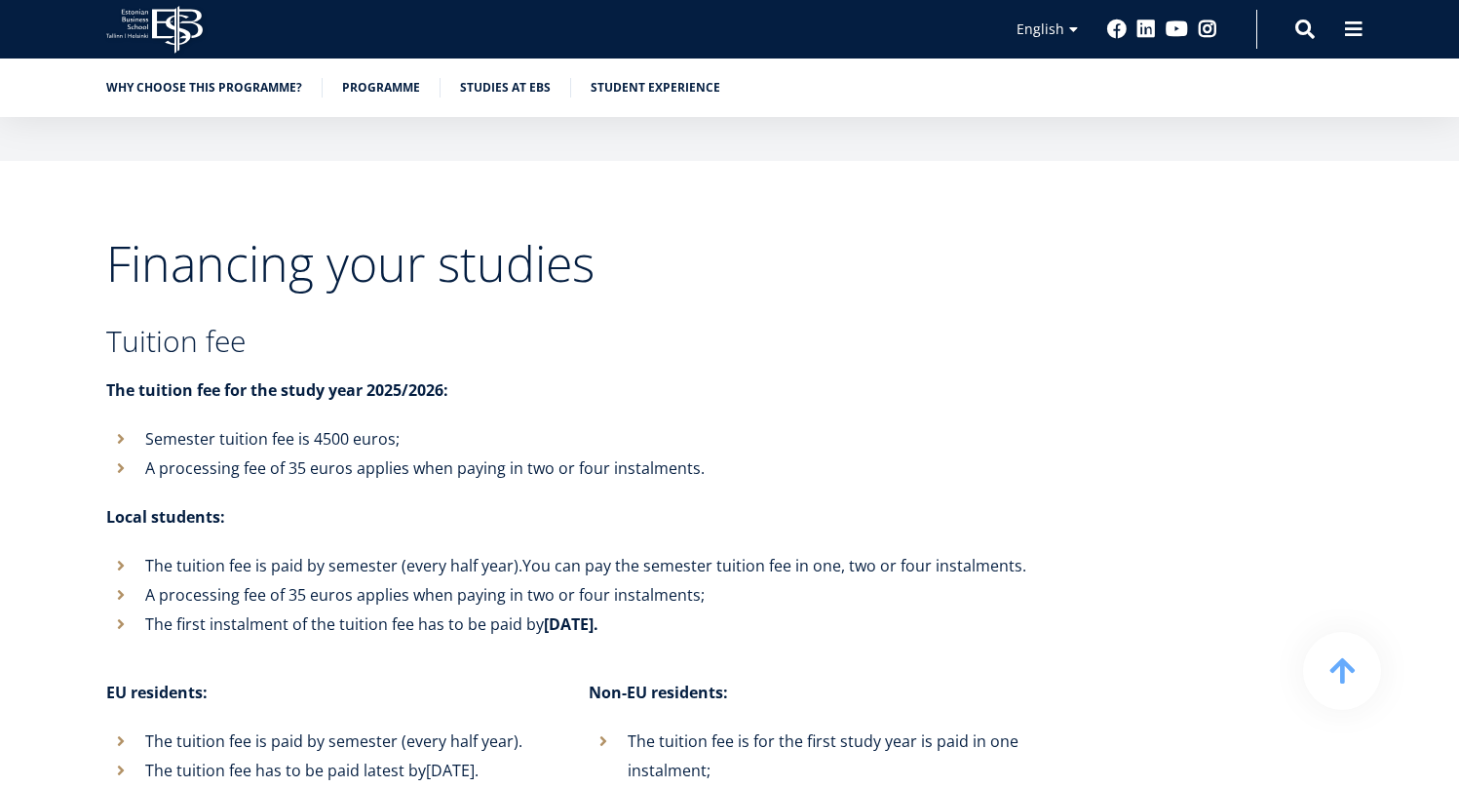
scroll to position [7262, 0]
drag, startPoint x: 403, startPoint y: 374, endPoint x: 338, endPoint y: 374, distance: 64.3
click at [338, 422] on li "Semester tuition fee is 4500 euros;" at bounding box center [569, 436] width 926 height 29
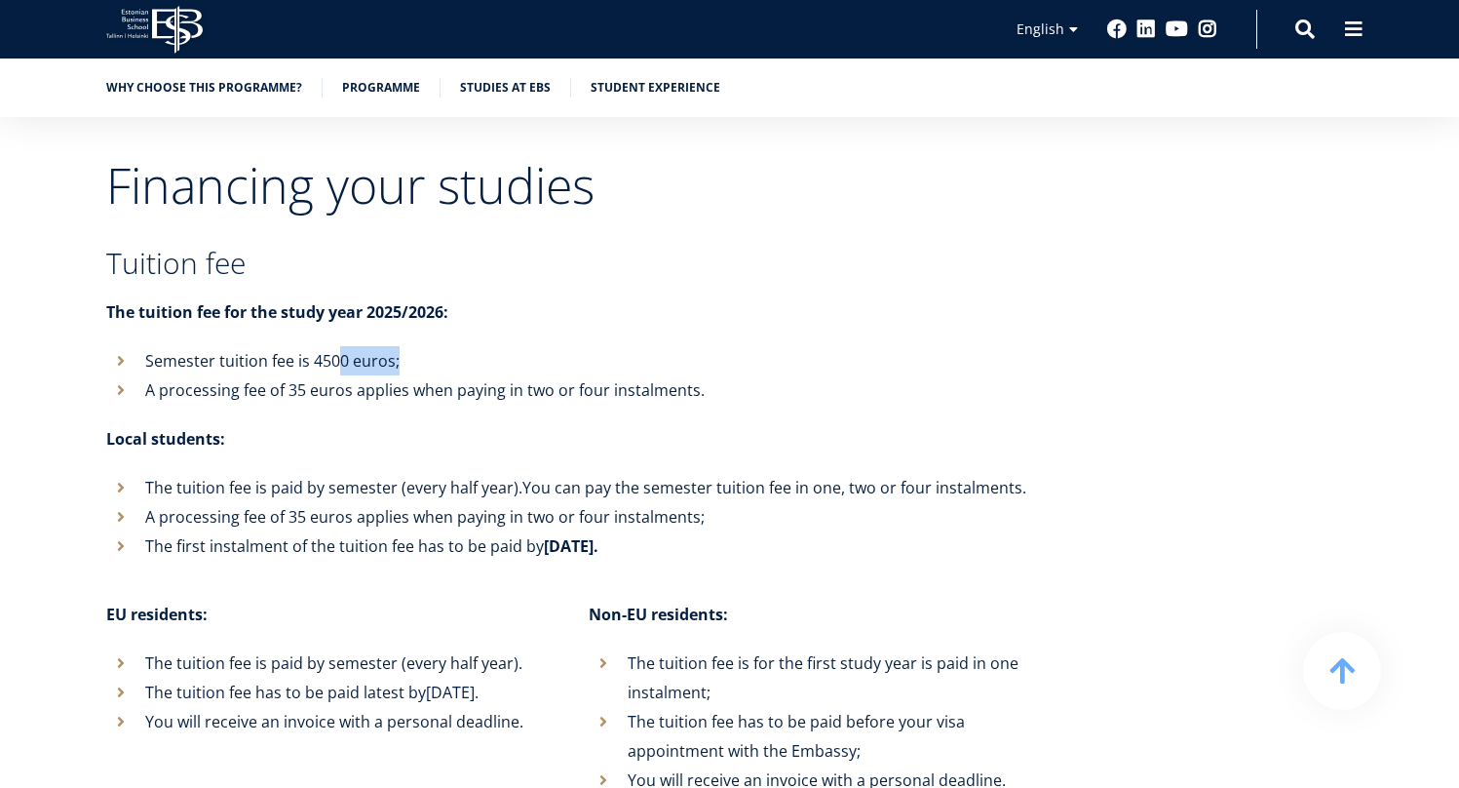
scroll to position [7342, 0]
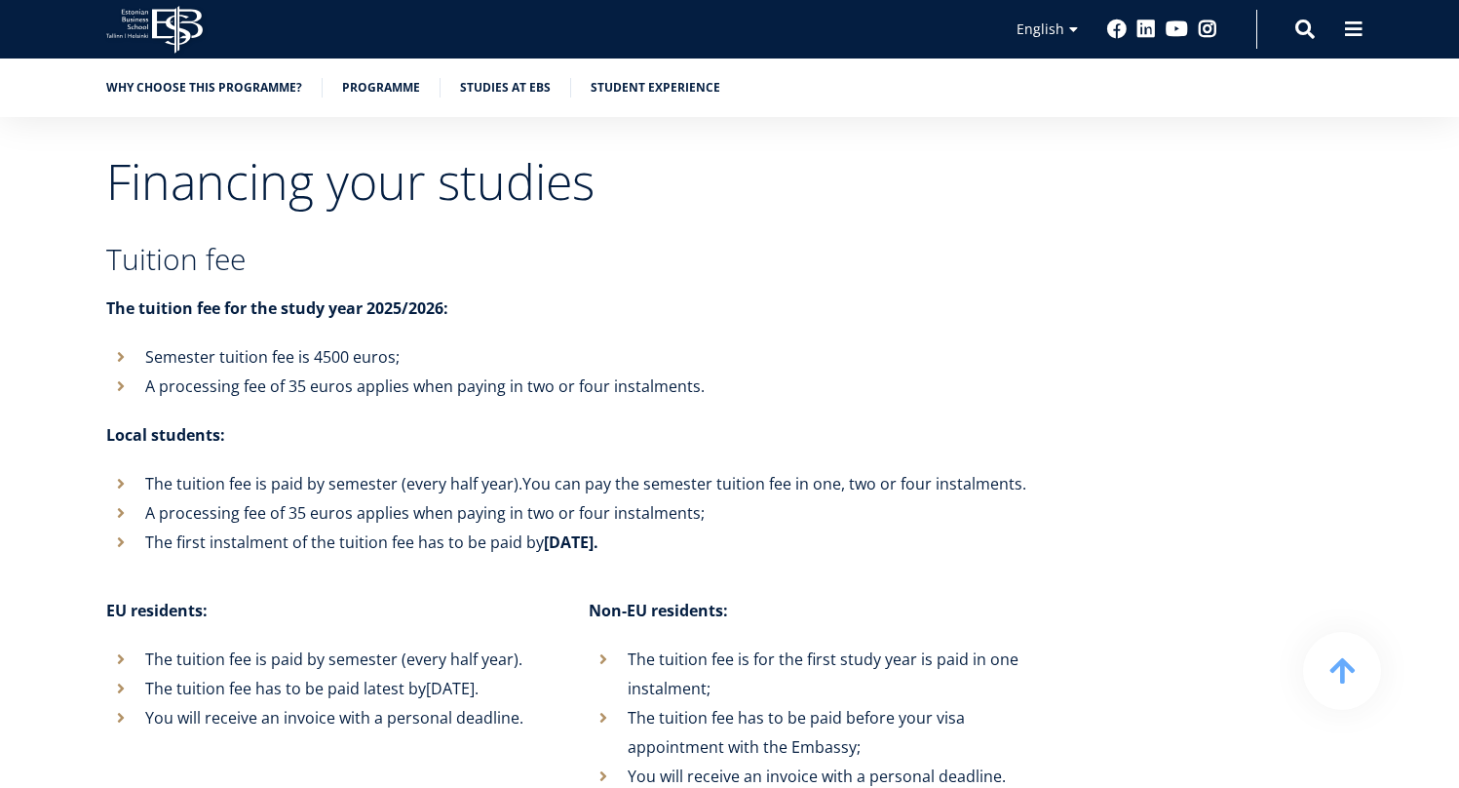
click at [392, 371] on li "A processing fee of 35 euros applies when paying in two or four instalments." at bounding box center [569, 385] width 926 height 29
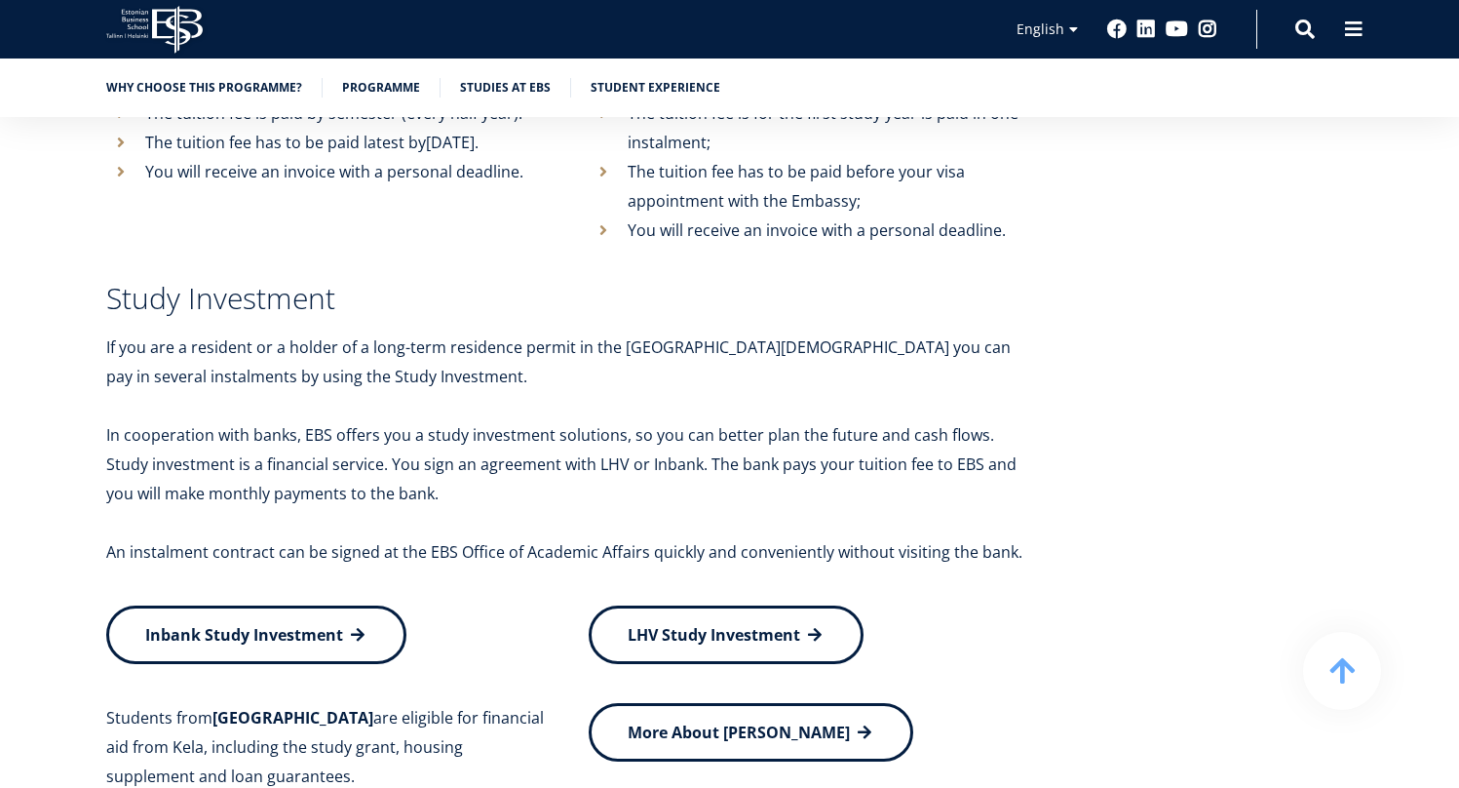
scroll to position [7922, 0]
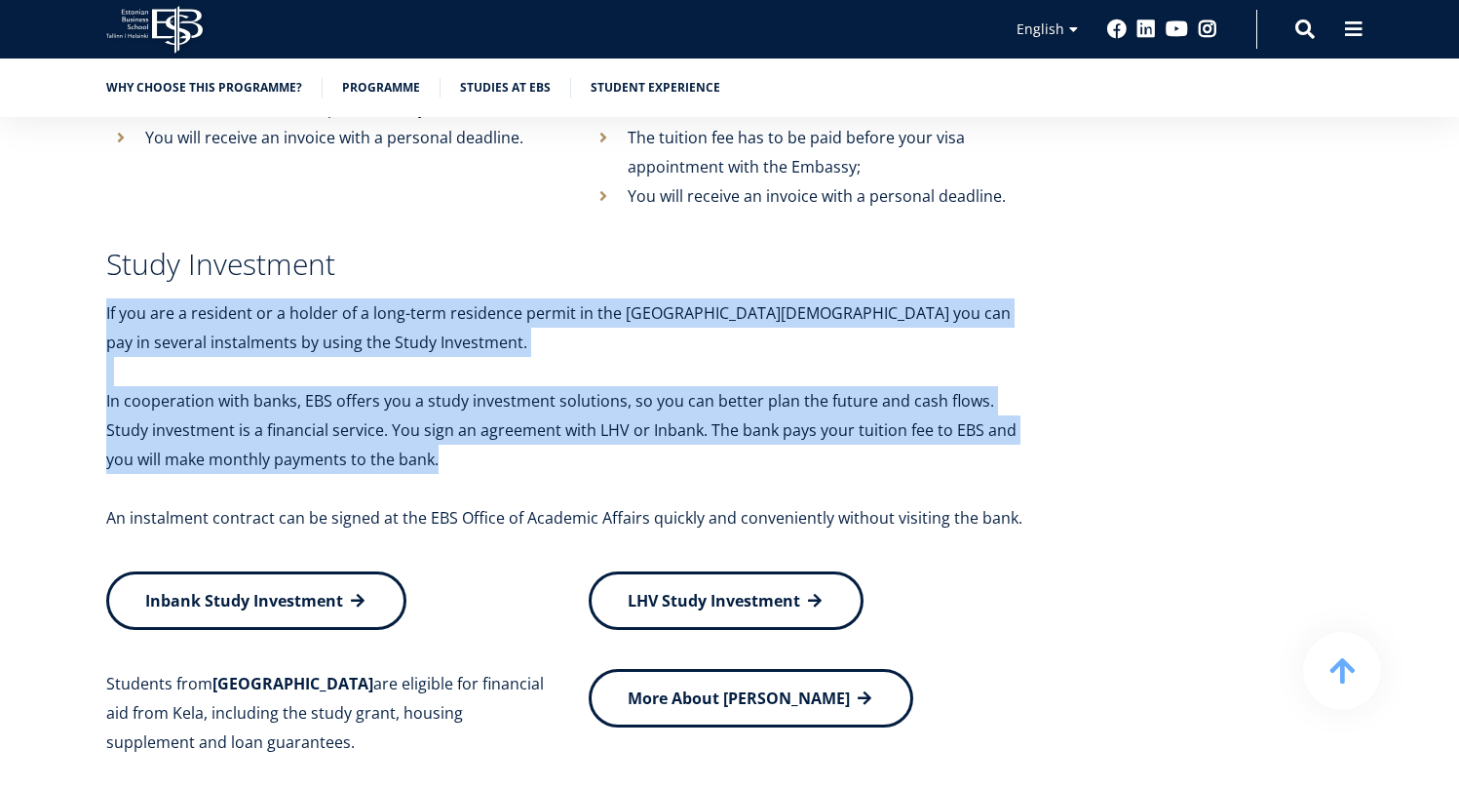
drag, startPoint x: 393, startPoint y: 231, endPoint x: 436, endPoint y: 391, distance: 165.5
click at [436, 391] on div "Financing your studies Tuition fee The tuition fee for the study year 2025/2026…" at bounding box center [569, 337] width 926 height 1521
click at [436, 391] on p "In cooperation with banks, EBS offers you a study investment solutions, so you …" at bounding box center [569, 430] width 926 height 88
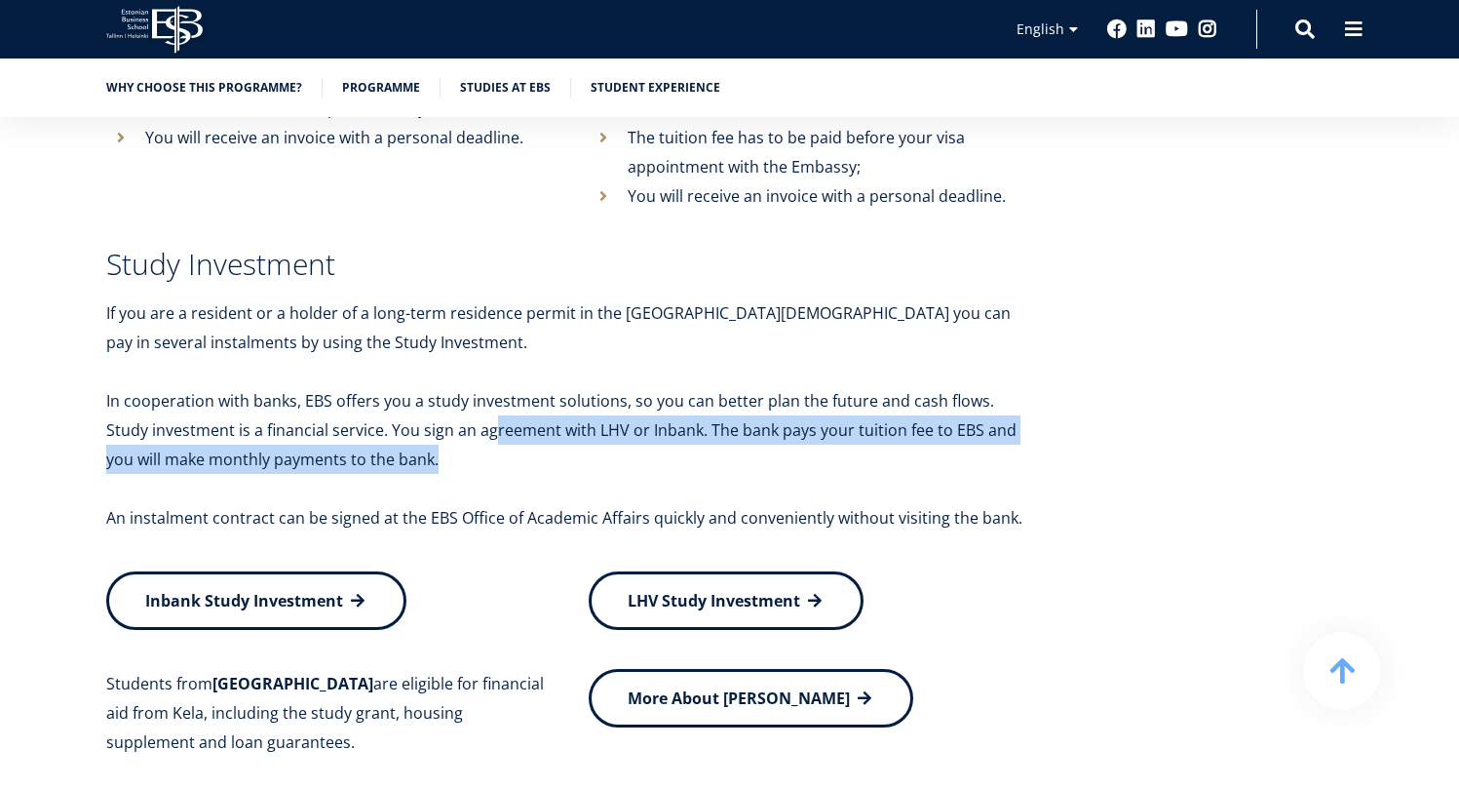
drag, startPoint x: 448, startPoint y: 403, endPoint x: 448, endPoint y: 368, distance: 34.1
click at [448, 386] on p "In cooperation with banks, EBS offers you a study investment solutions, so you …" at bounding box center [569, 430] width 926 height 88
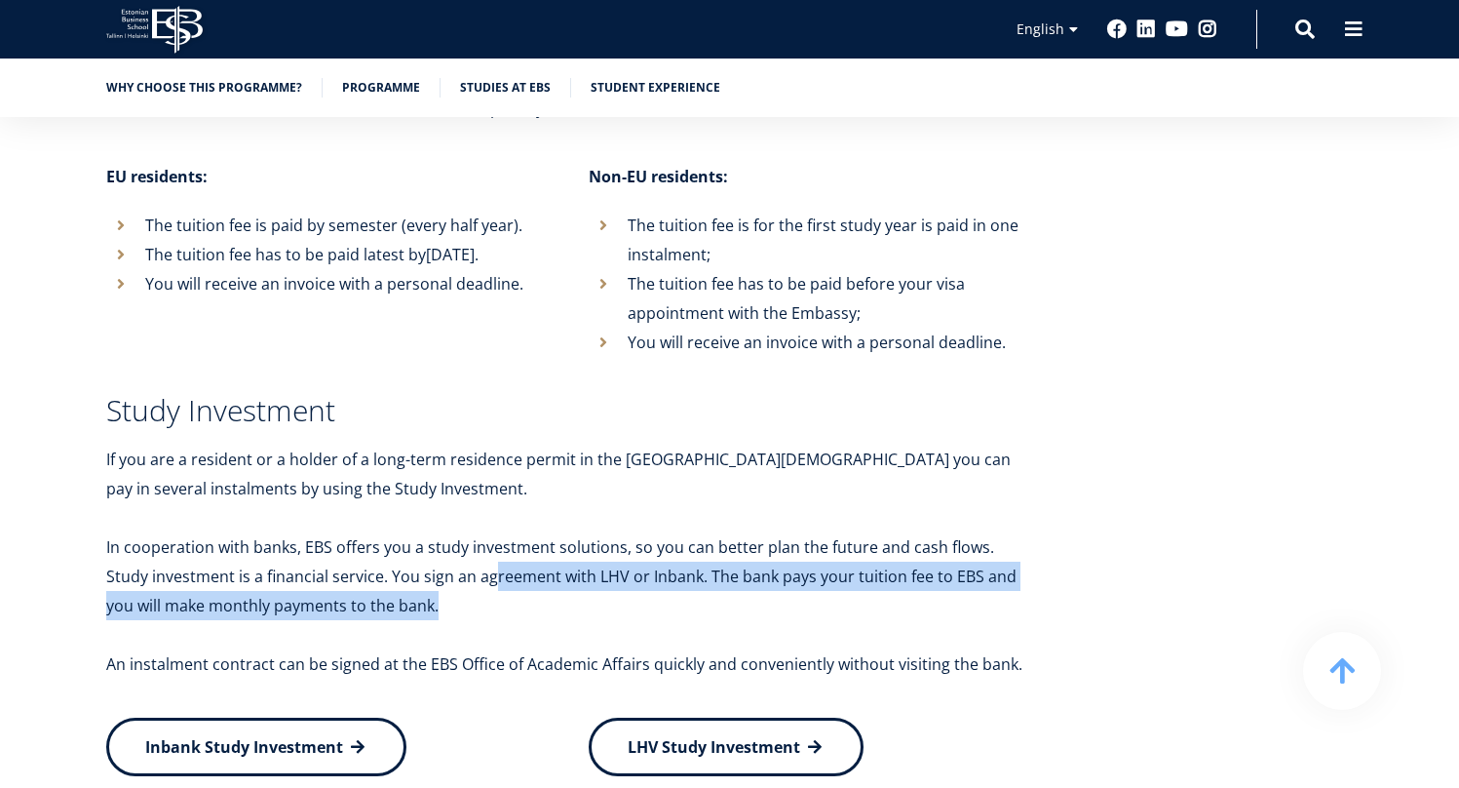
scroll to position [7708, 0]
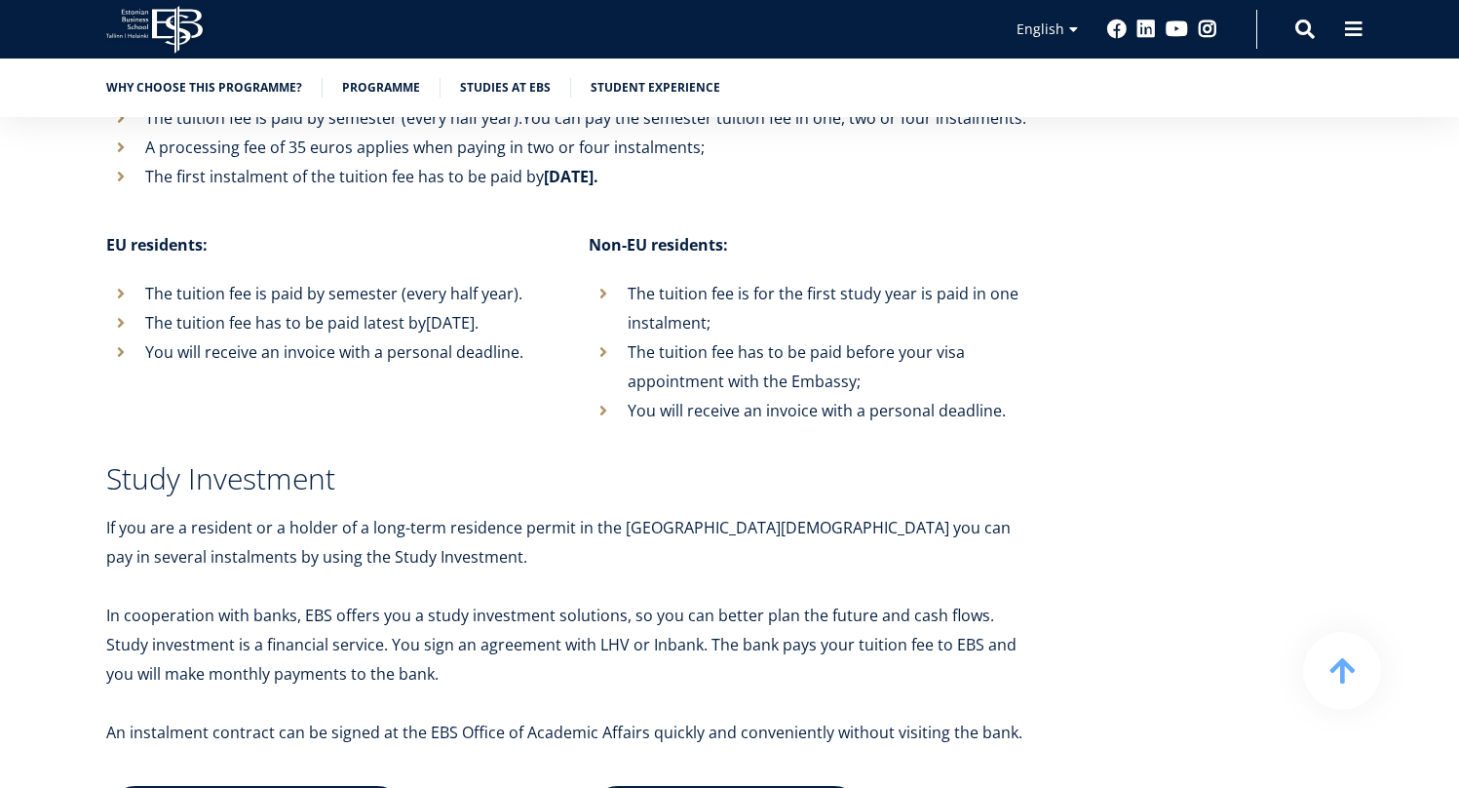
click at [947, 337] on li "The tuition fee has to be paid before your visa appointment with the Embassy;" at bounding box center [811, 366] width 444 height 58
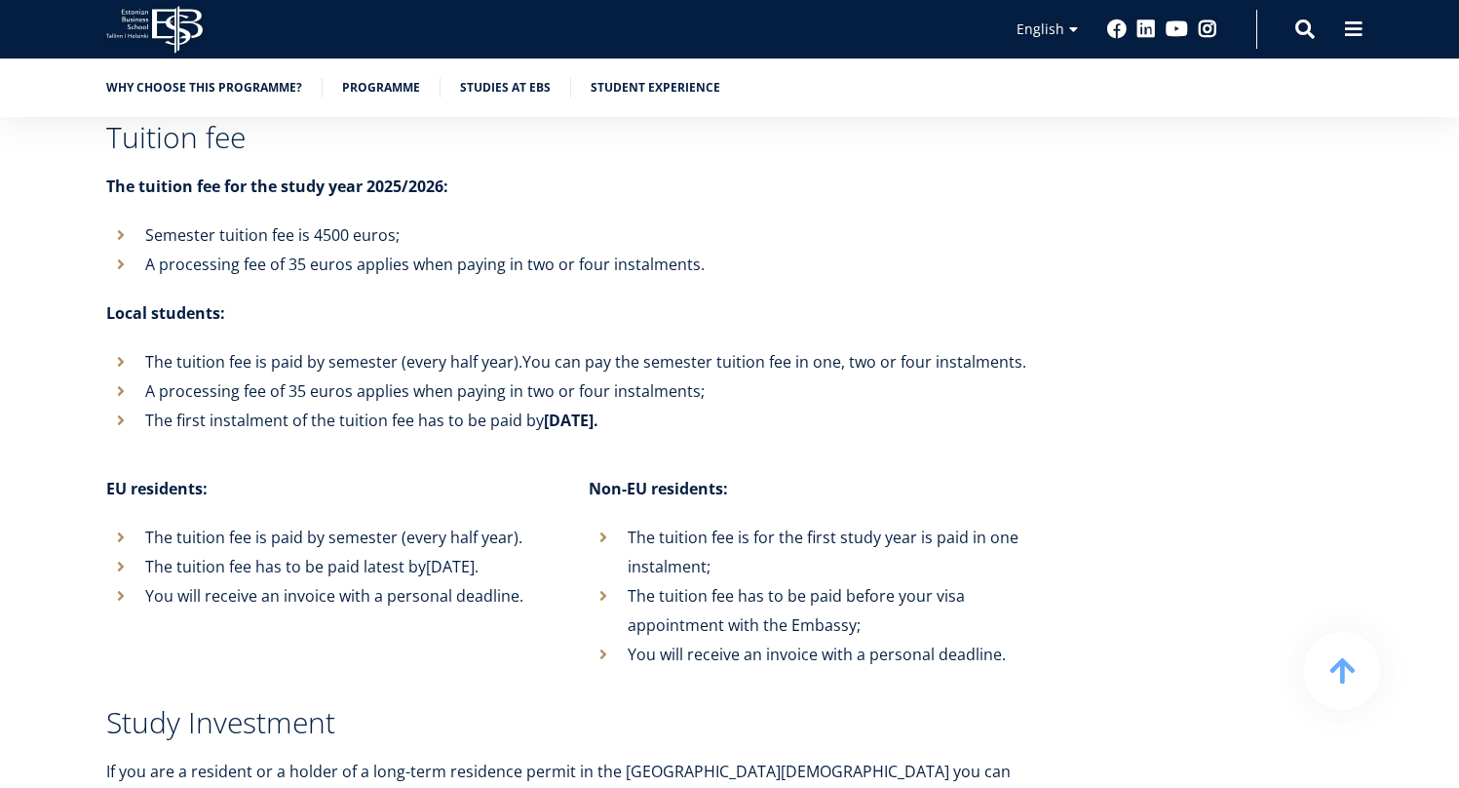
scroll to position [7467, 0]
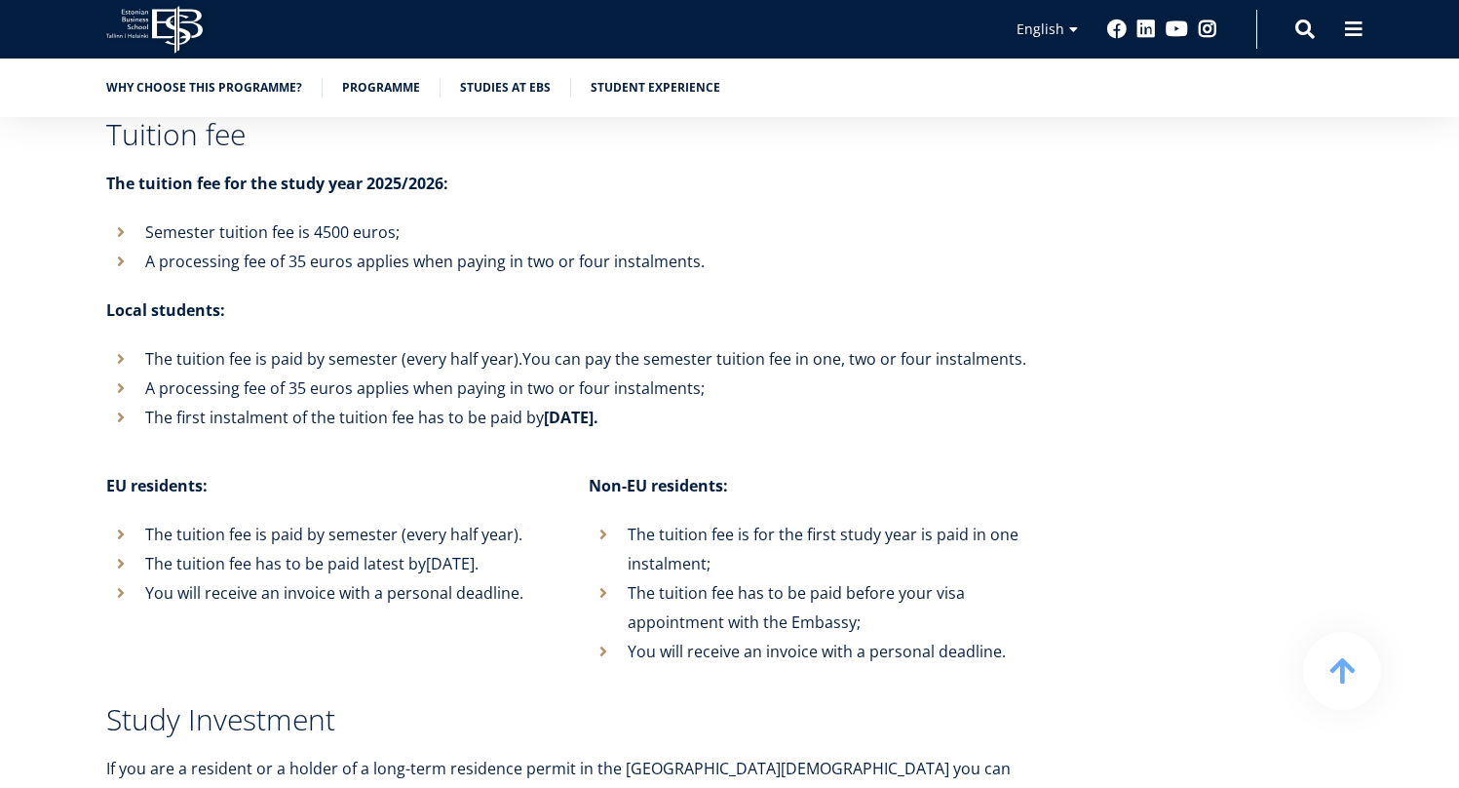
click at [747, 520] on li "The tuition fee is for the first study year is paid in one instalment;" at bounding box center [811, 549] width 444 height 58
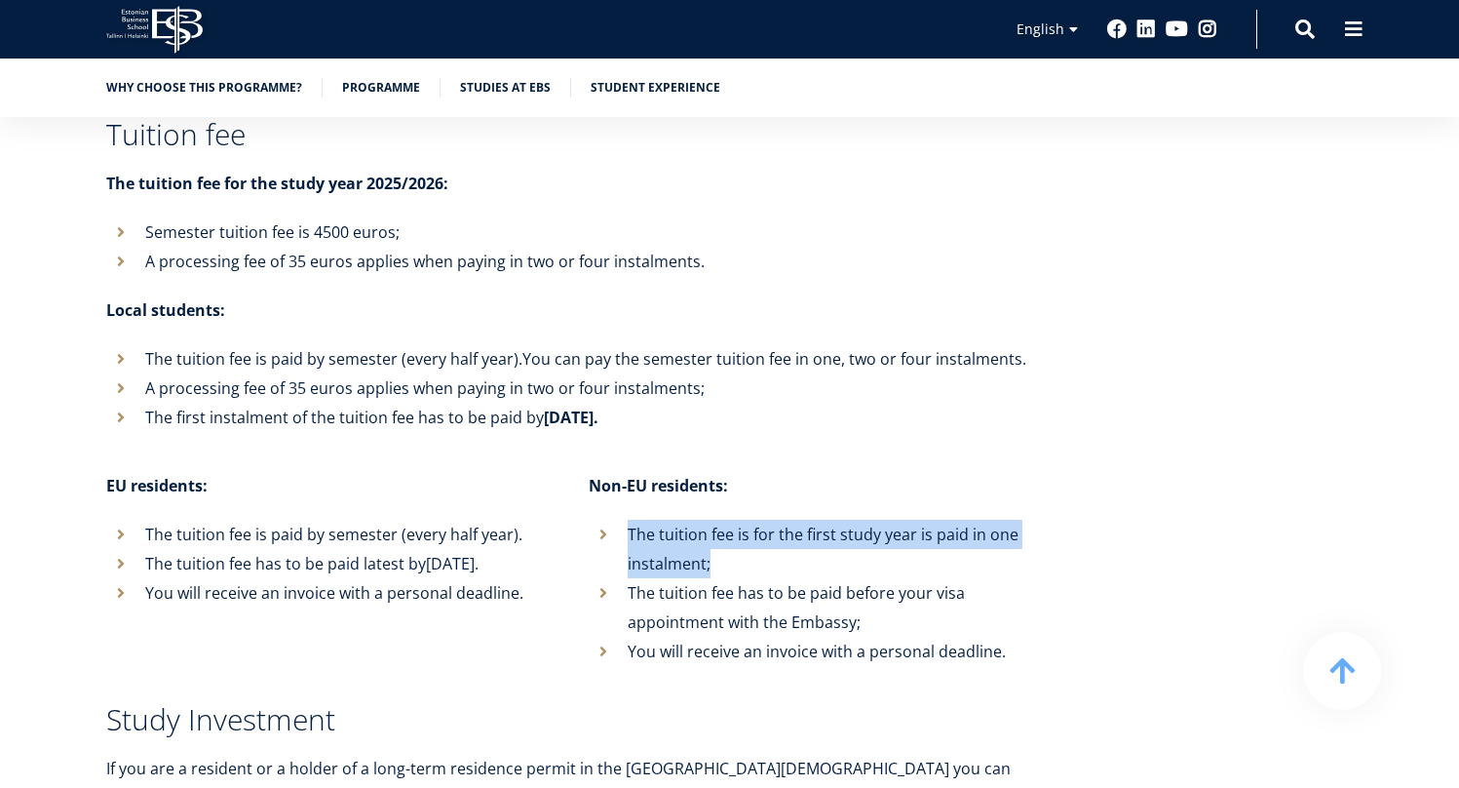
drag, startPoint x: 751, startPoint y: 501, endPoint x: 751, endPoint y: 450, distance: 50.7
click at [751, 471] on div "Non-EU residents: The tuition fee is for the first study year is paid in one in…" at bounding box center [791, 568] width 483 height 195
click at [677, 520] on li "The tuition fee is for the first study year is paid in one instalment;" at bounding box center [811, 549] width 444 height 58
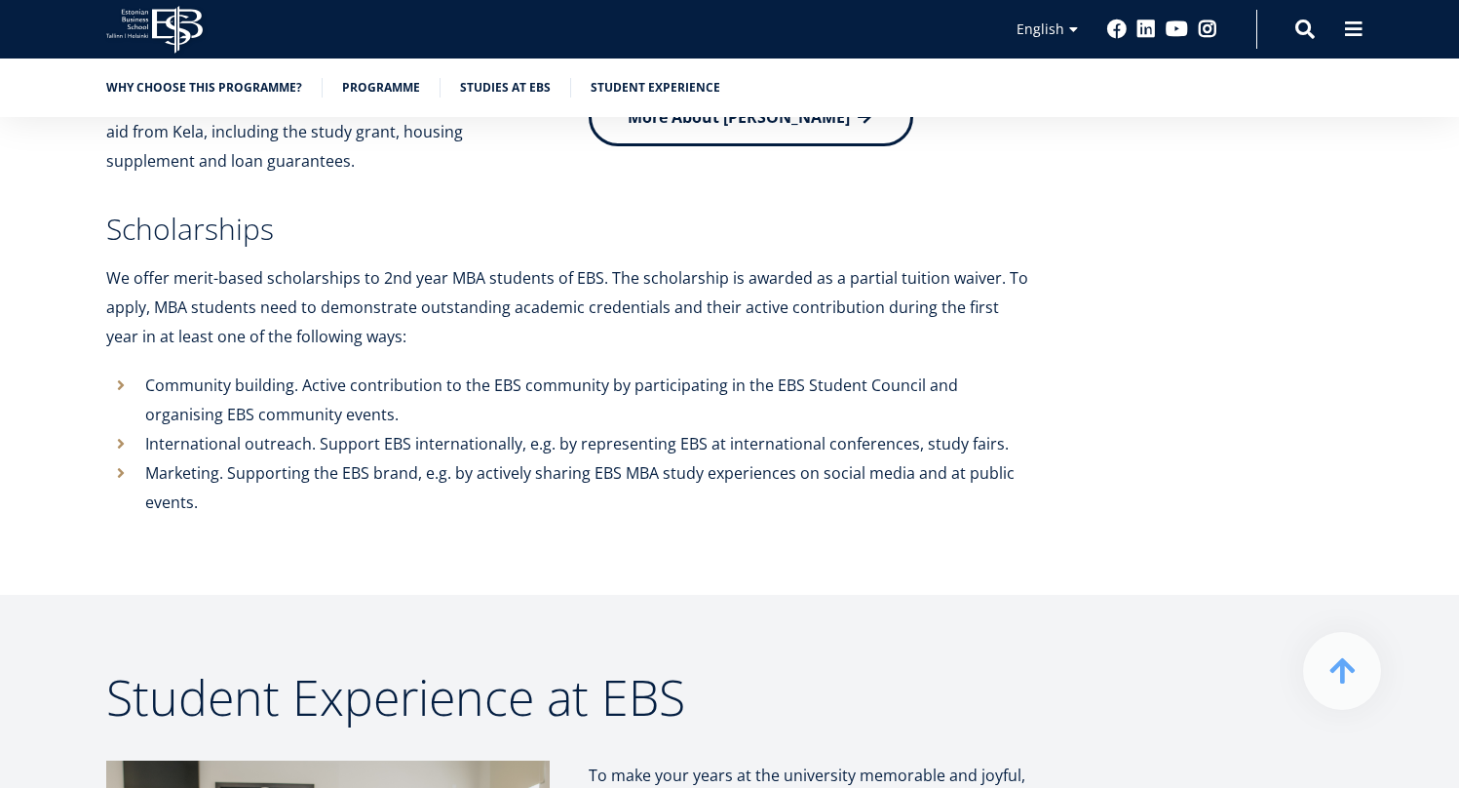
scroll to position [8502, 0]
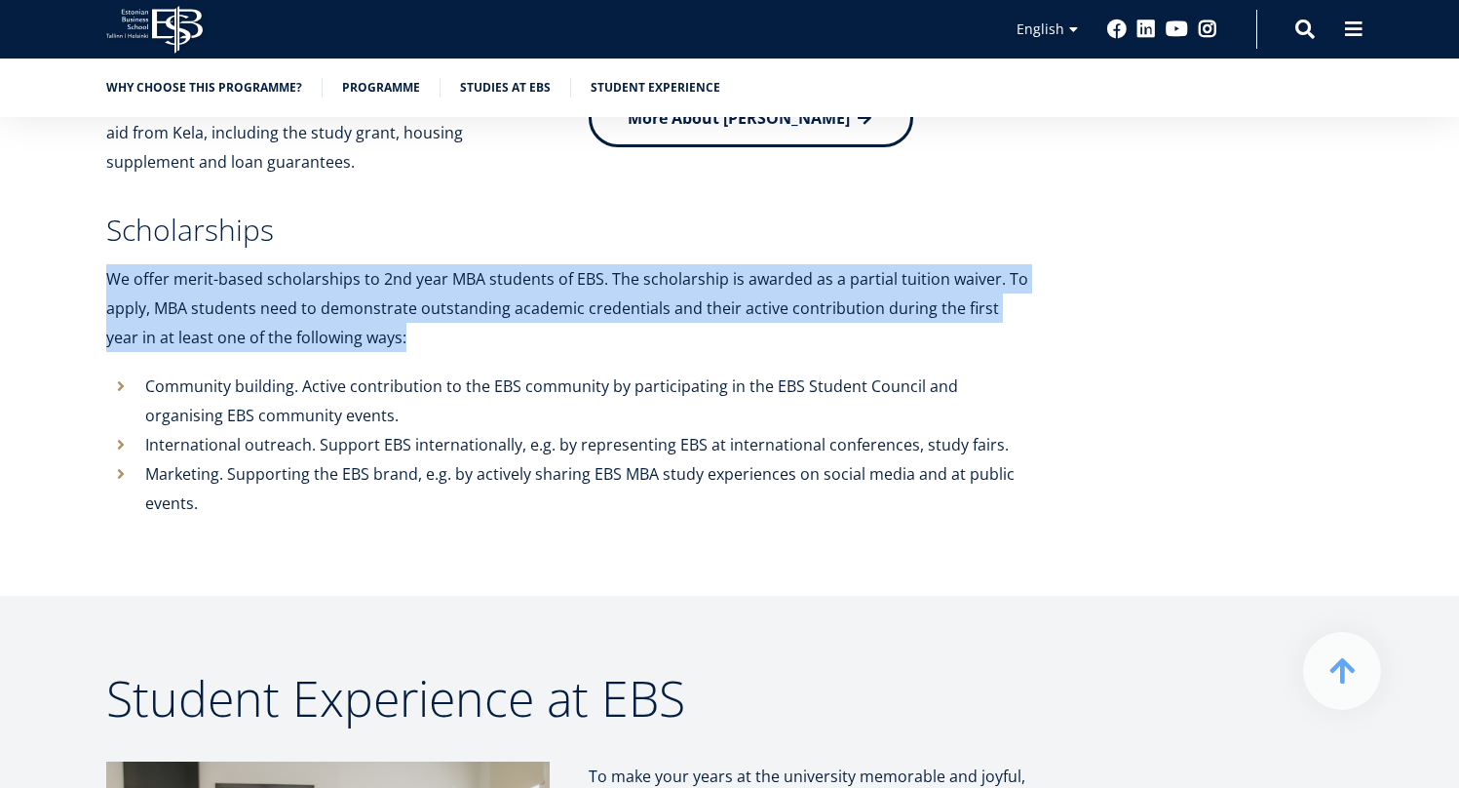
drag, startPoint x: 409, startPoint y: 194, endPoint x: 430, endPoint y: 279, distance: 87.2
click at [430, 279] on p "We offer merit-based scholarships to 2nd year MBA students of EBS. The scholars…" at bounding box center [569, 308] width 926 height 88
drag, startPoint x: 430, startPoint y: 278, endPoint x: 437, endPoint y: 191, distance: 87.0
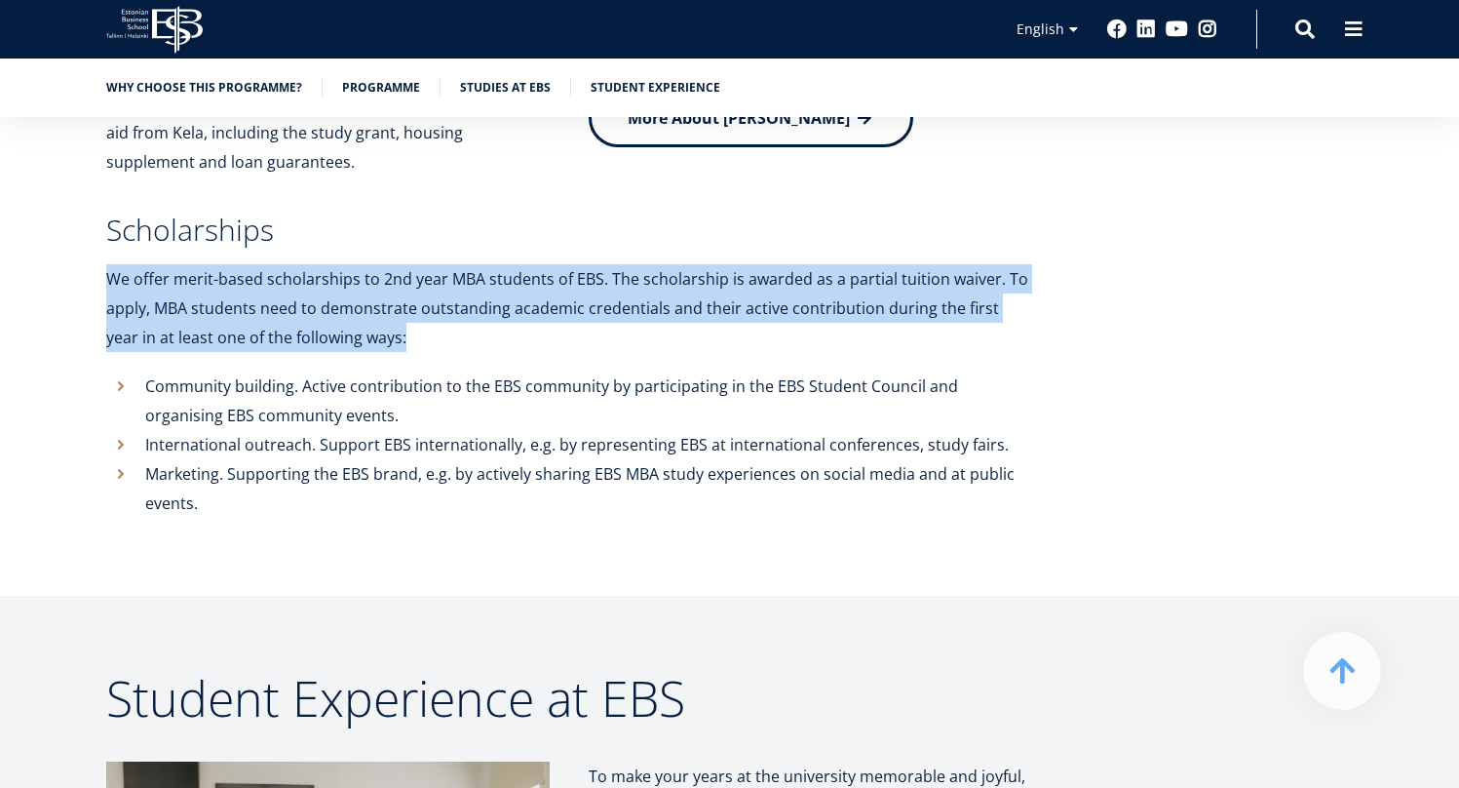
drag, startPoint x: 437, startPoint y: 191, endPoint x: 449, endPoint y: 262, distance: 72.3
click at [449, 264] on p "We offer merit-based scholarships to 2nd year MBA students of EBS. The scholars…" at bounding box center [569, 308] width 926 height 88
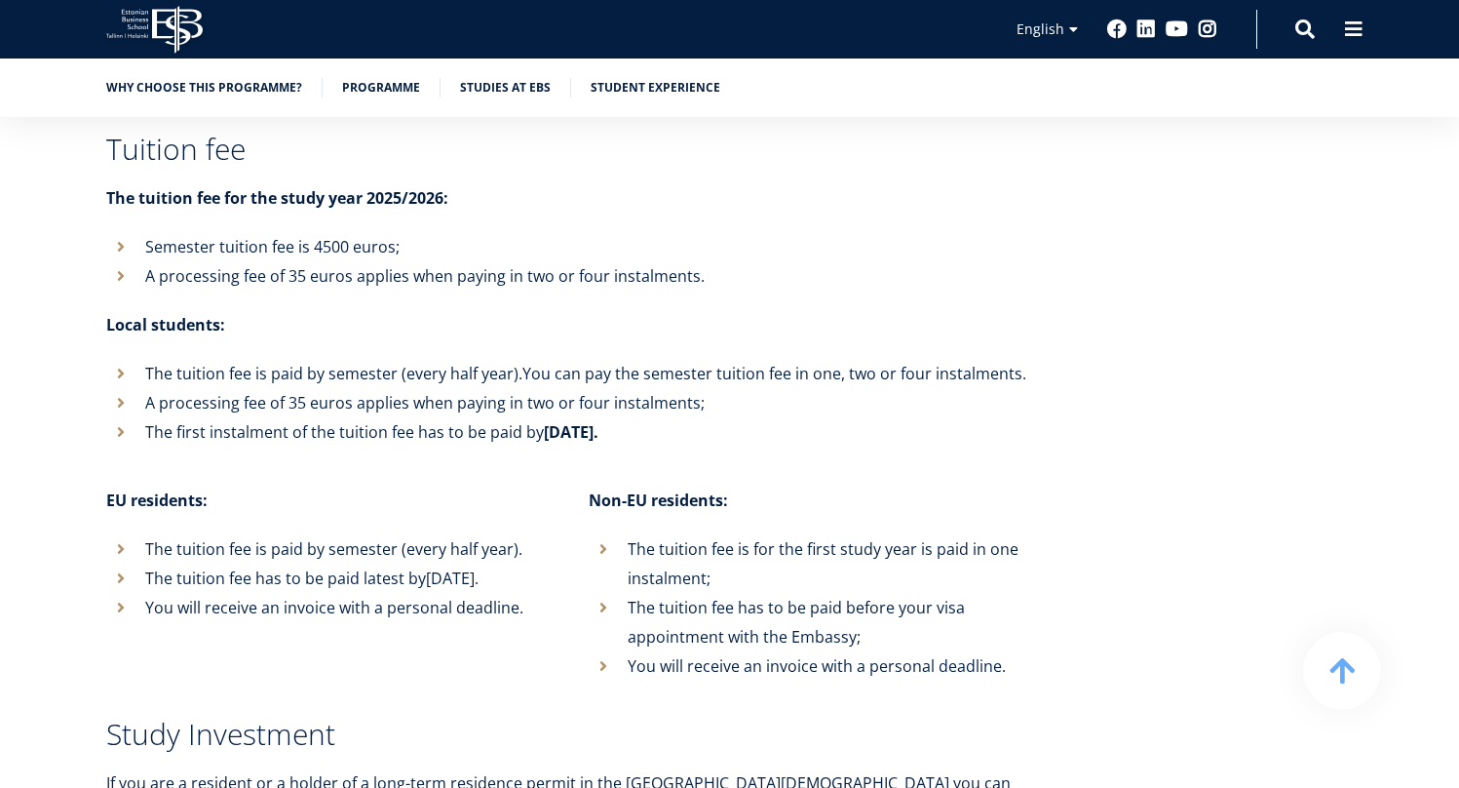
scroll to position [7453, 0]
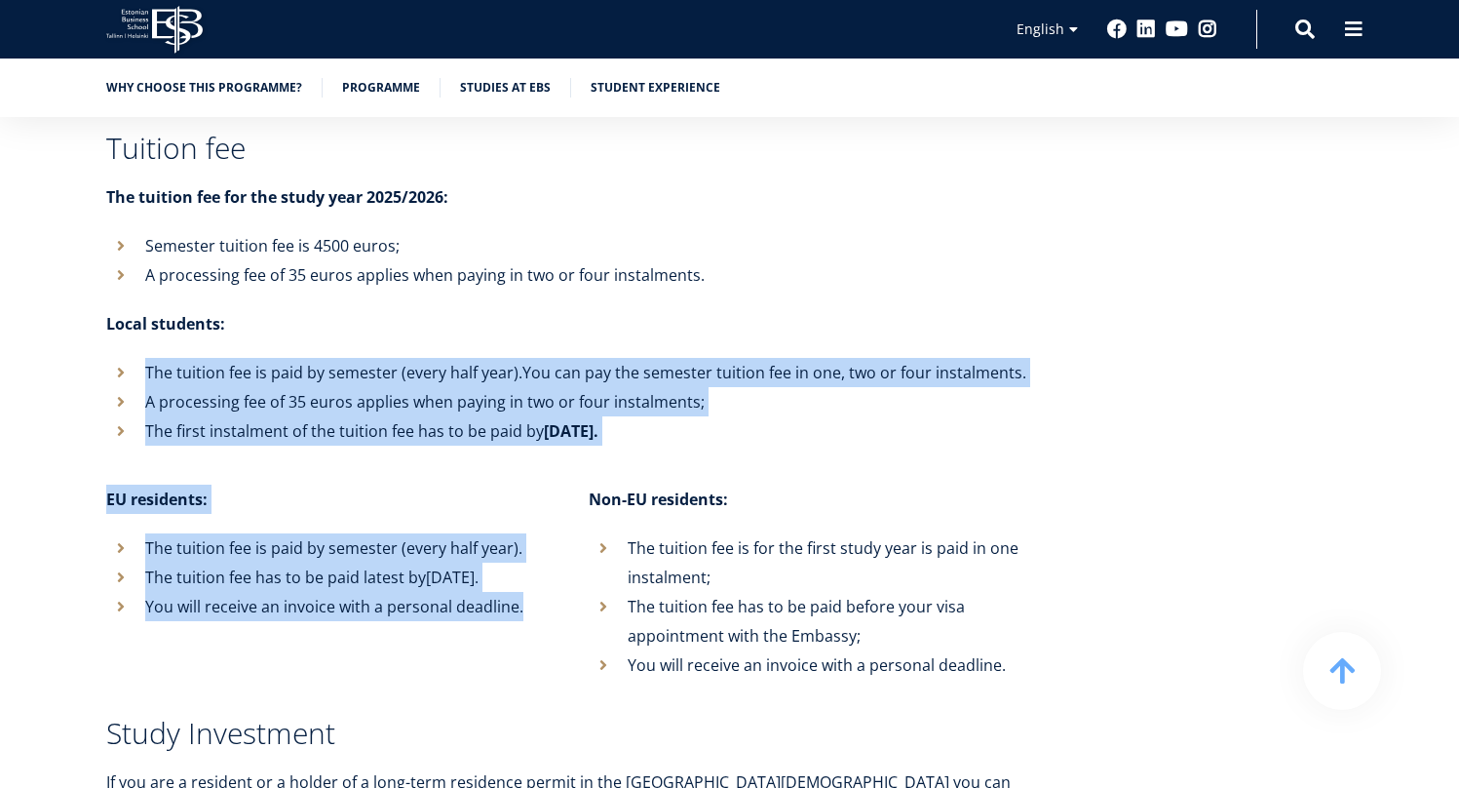
drag, startPoint x: 566, startPoint y: 282, endPoint x: 707, endPoint y: 406, distance: 187.2
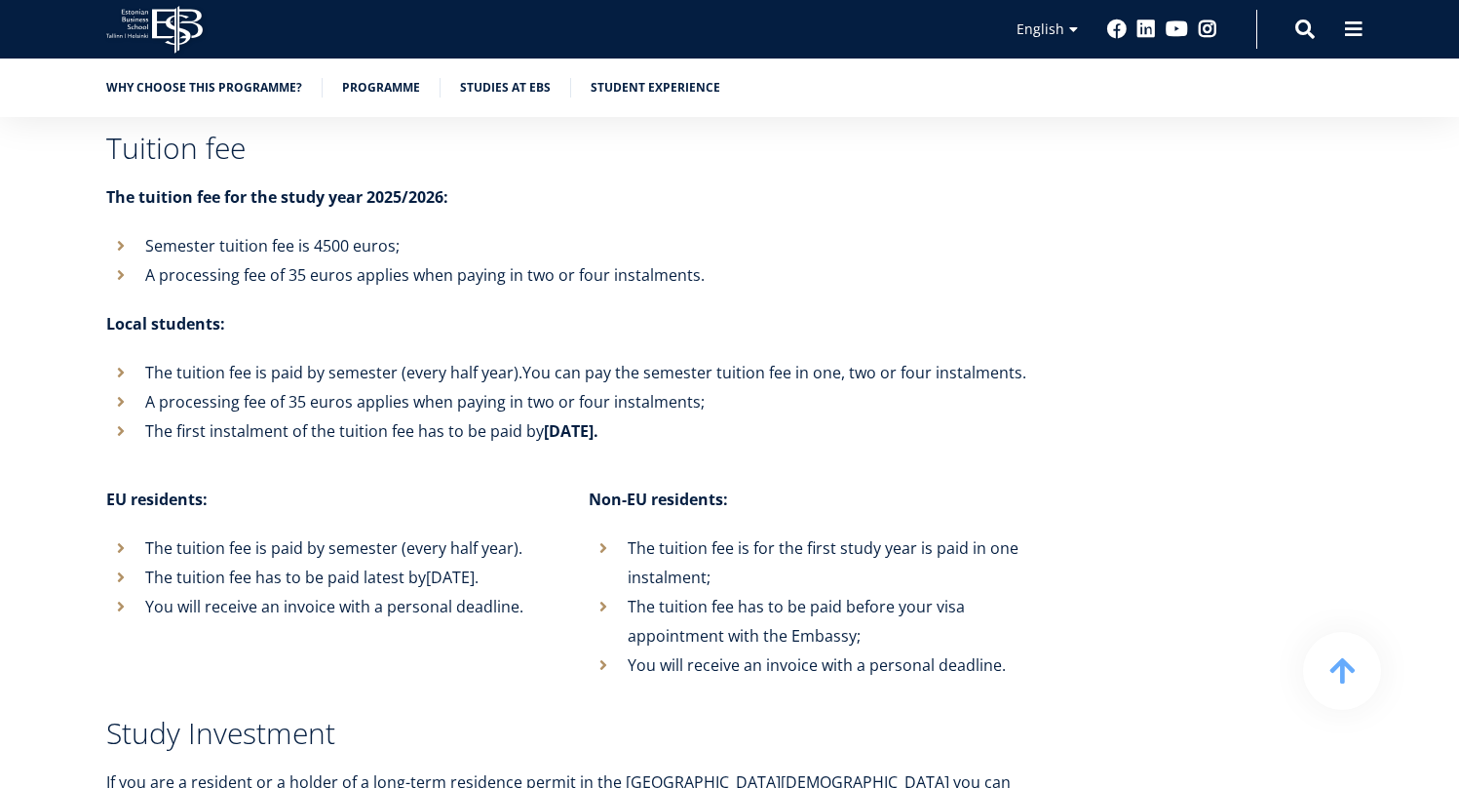
drag, startPoint x: 701, startPoint y: 377, endPoint x: 703, endPoint y: 244, distance: 133.6
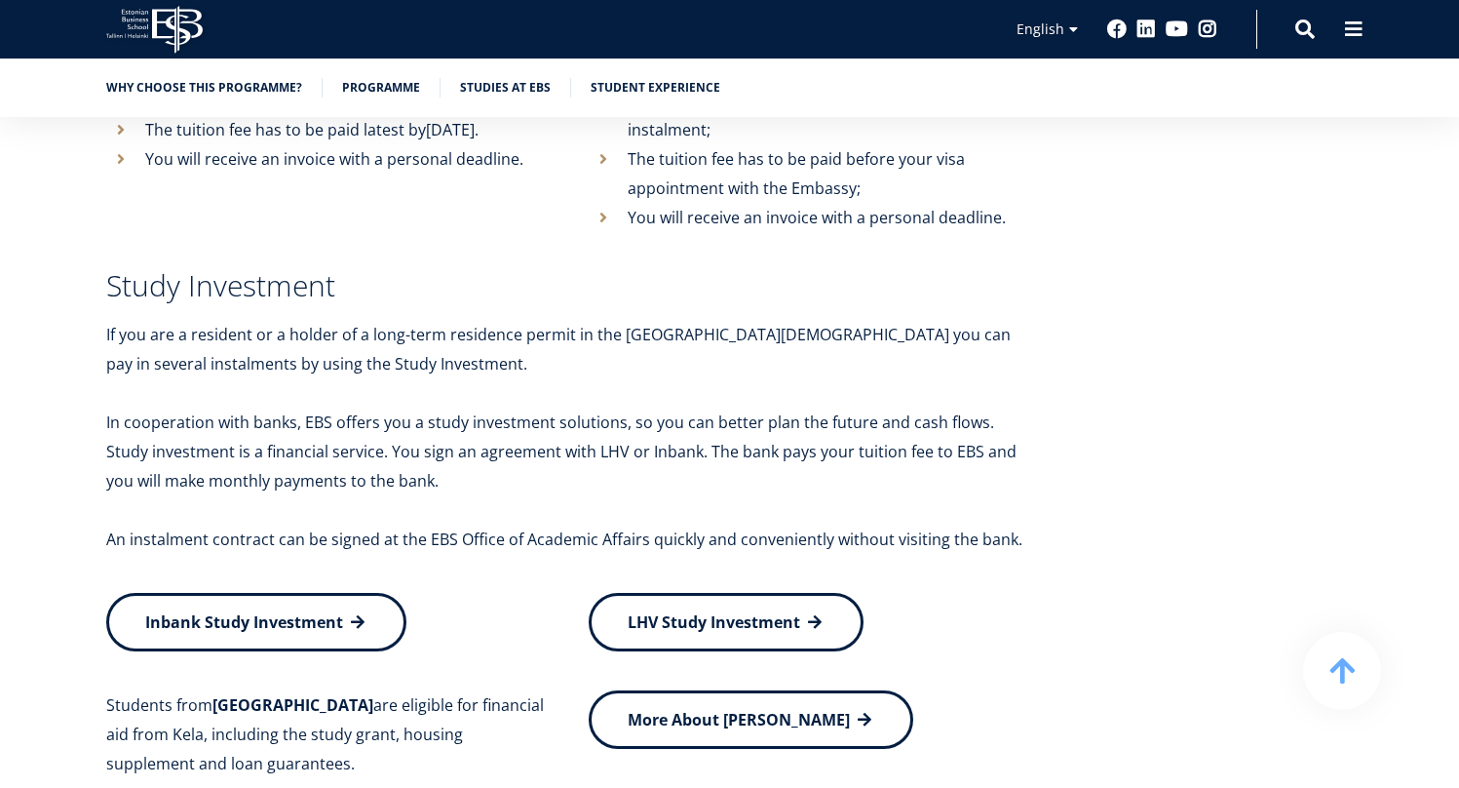
scroll to position [7897, 0]
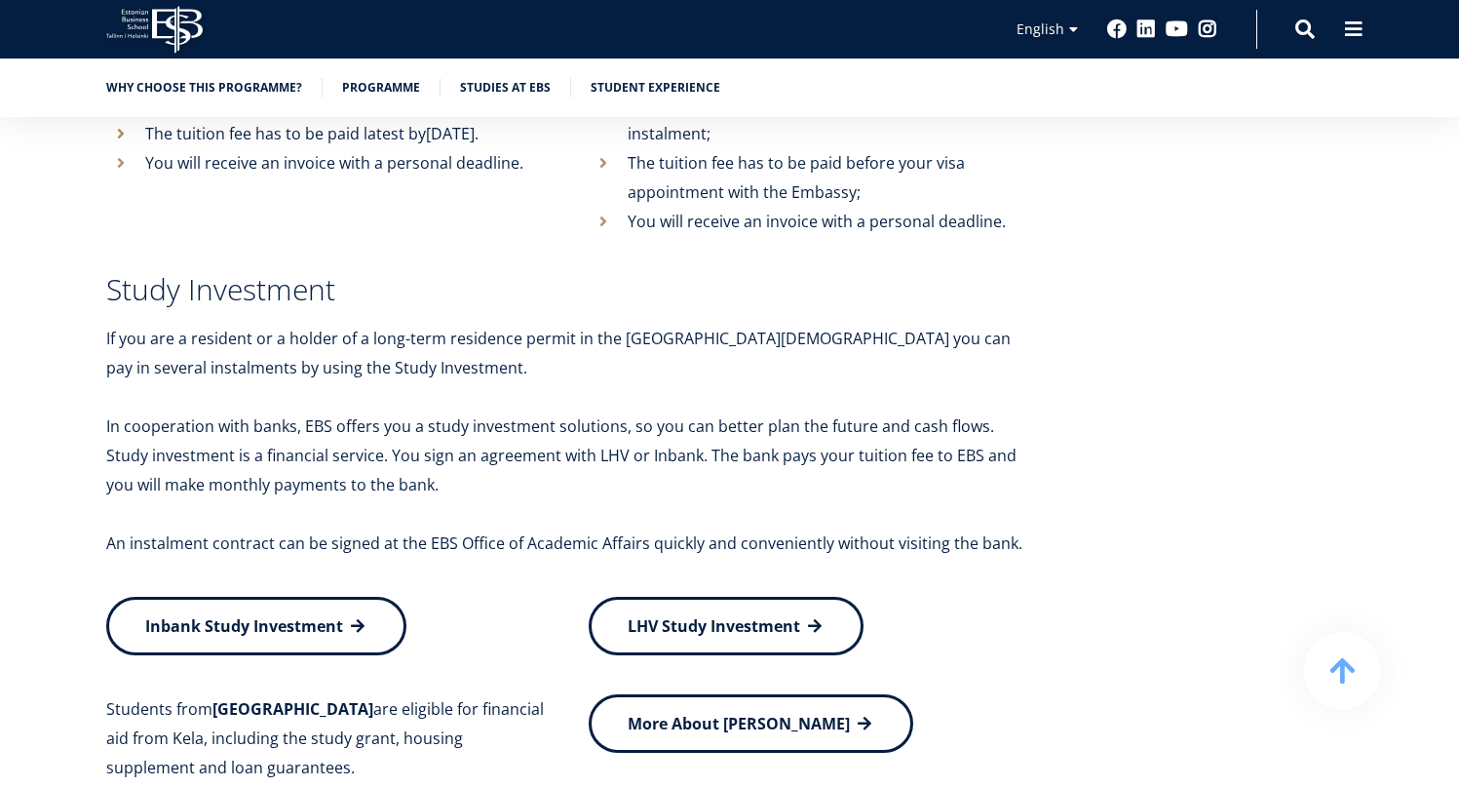
click at [542, 411] on p "In cooperation with banks, EBS offers you a study investment solutions, so you …" at bounding box center [569, 455] width 926 height 88
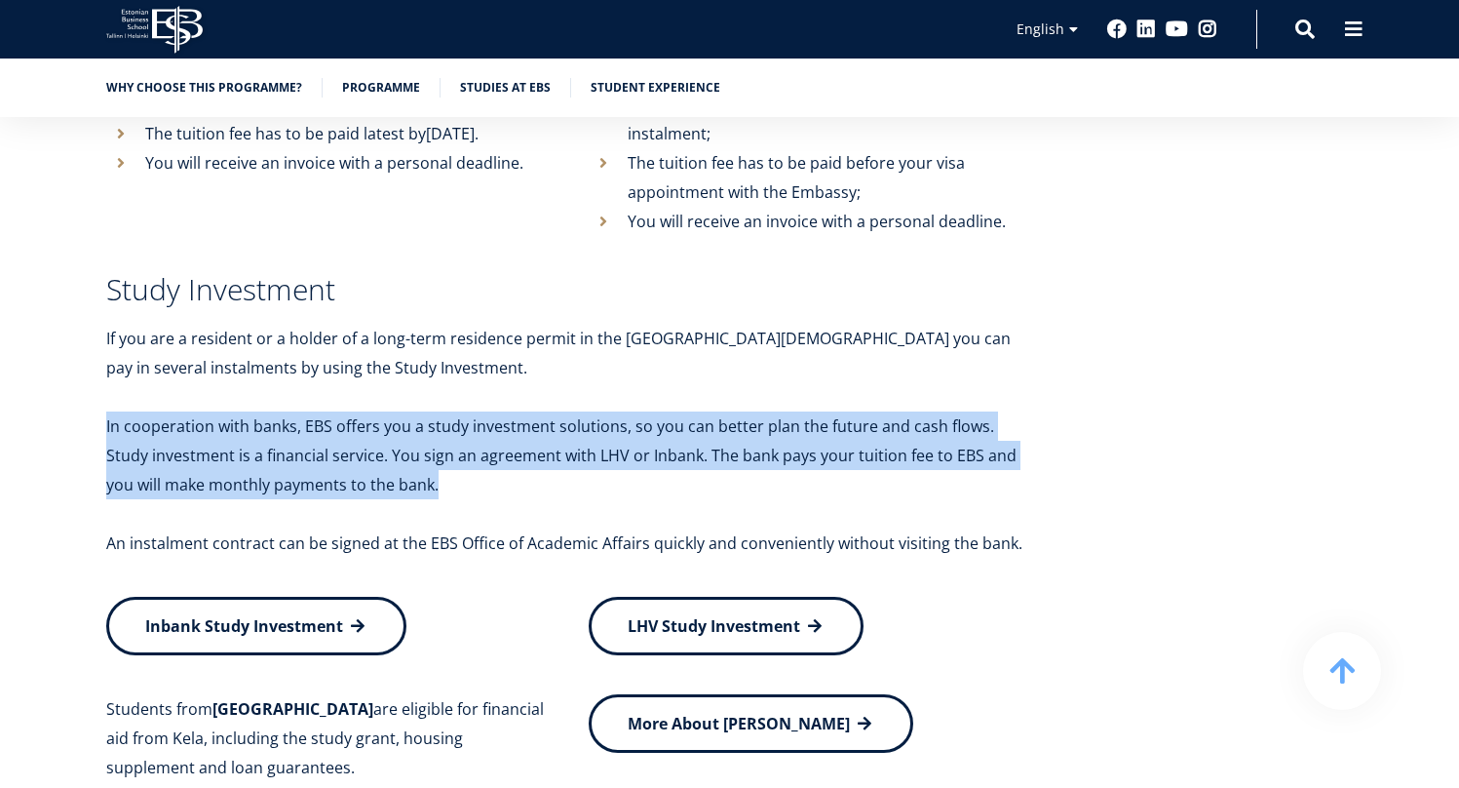
drag, startPoint x: 520, startPoint y: 346, endPoint x: 522, endPoint y: 431, distance: 84.9
click at [522, 431] on div "Financing your studies Tuition fee The tuition fee for the study year 2025/2026…" at bounding box center [569, 362] width 926 height 1521
click at [522, 431] on p "In cooperation with banks, EBS offers you a study investment solutions, so you …" at bounding box center [569, 455] width 926 height 88
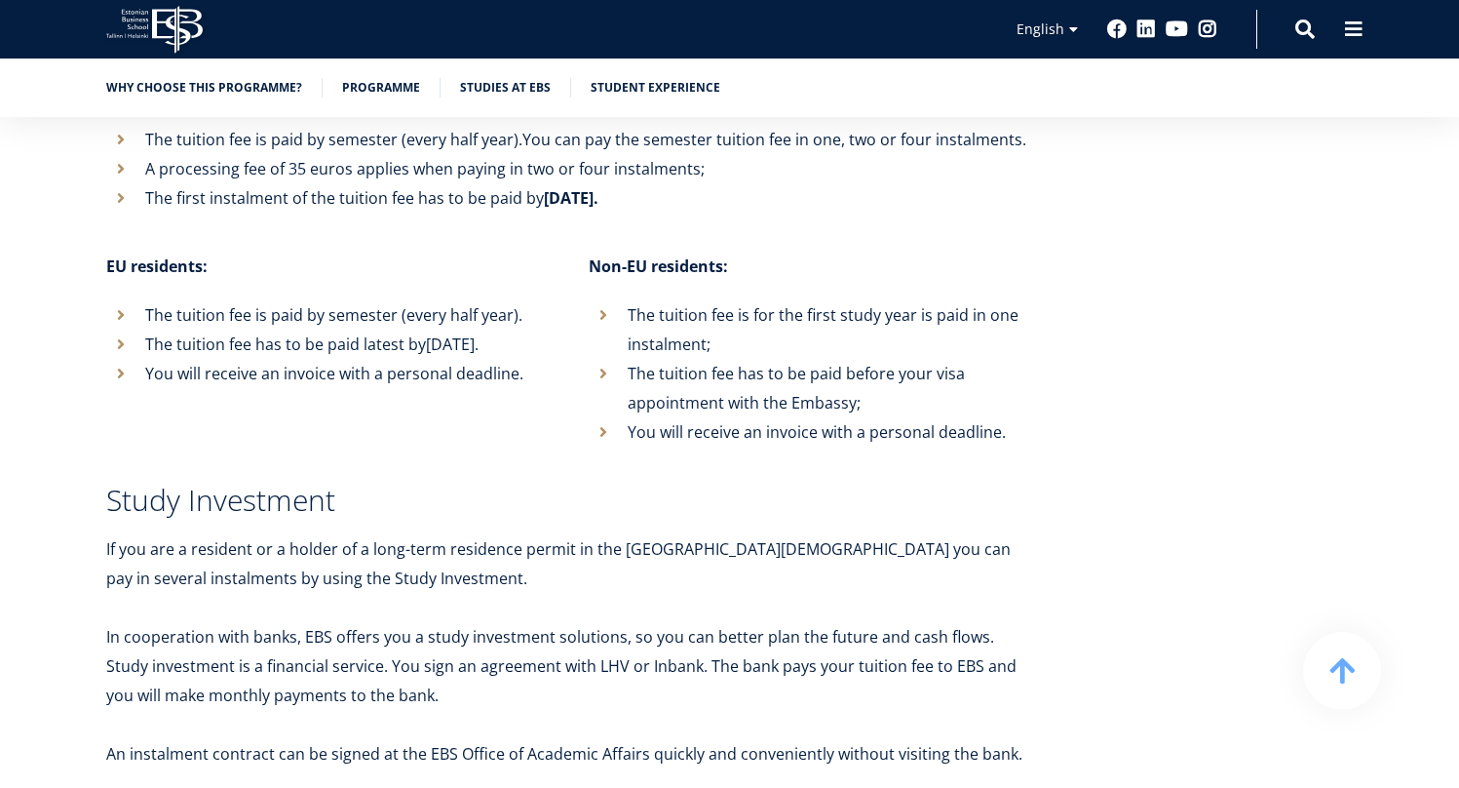
scroll to position [7671, 0]
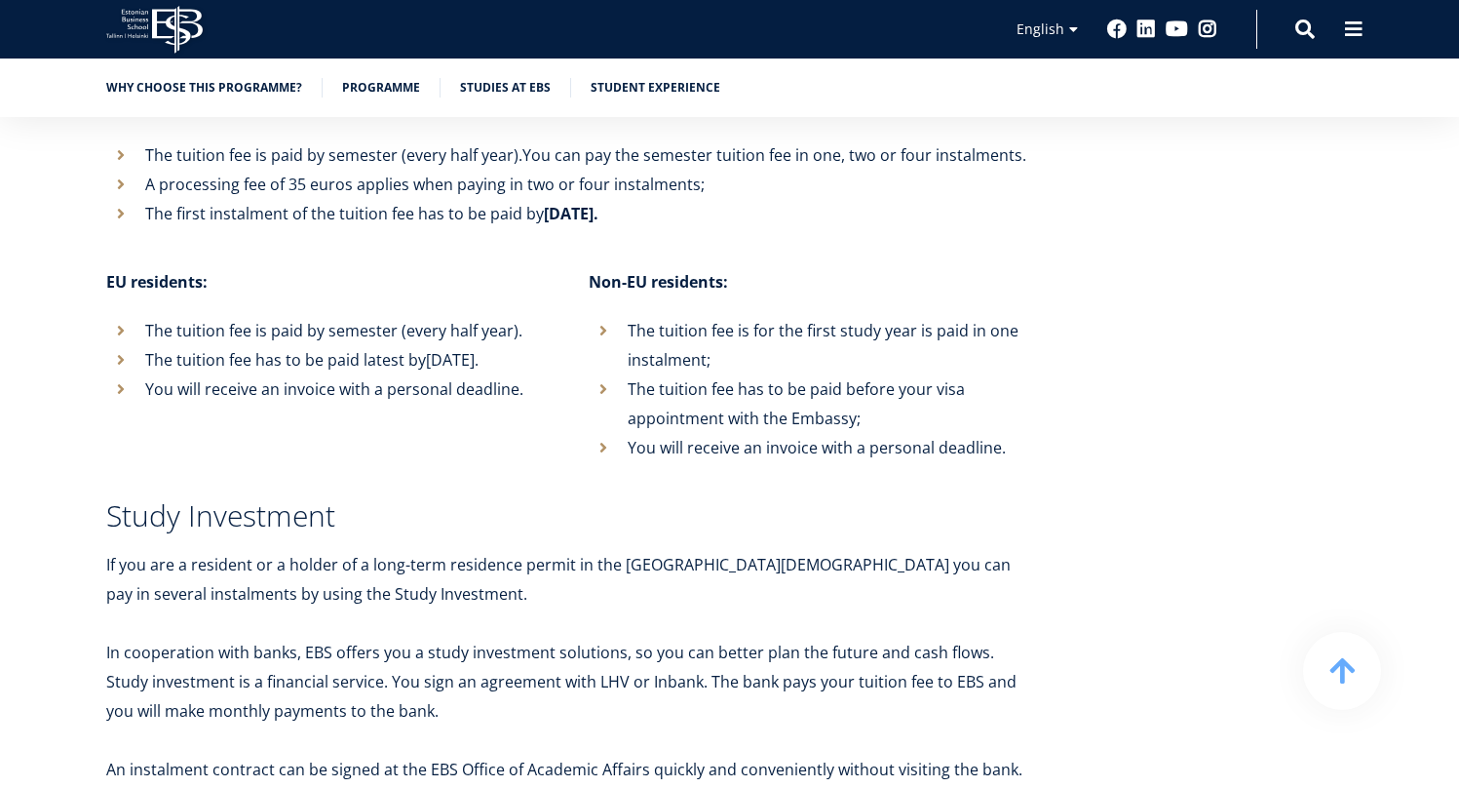
click at [626, 316] on li "The tuition fee is for the first study year is paid in one instalment;" at bounding box center [811, 345] width 444 height 58
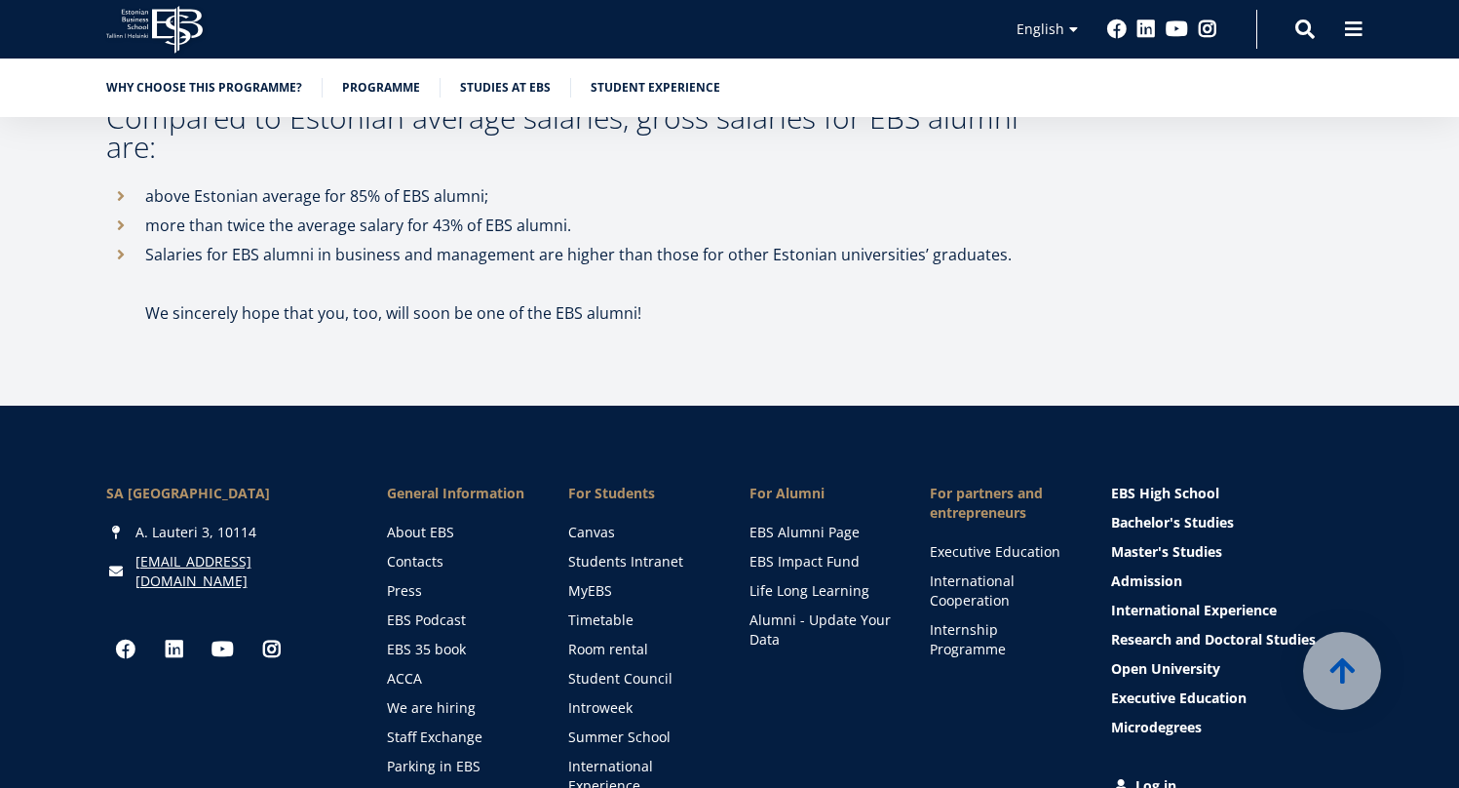
scroll to position [10602, 0]
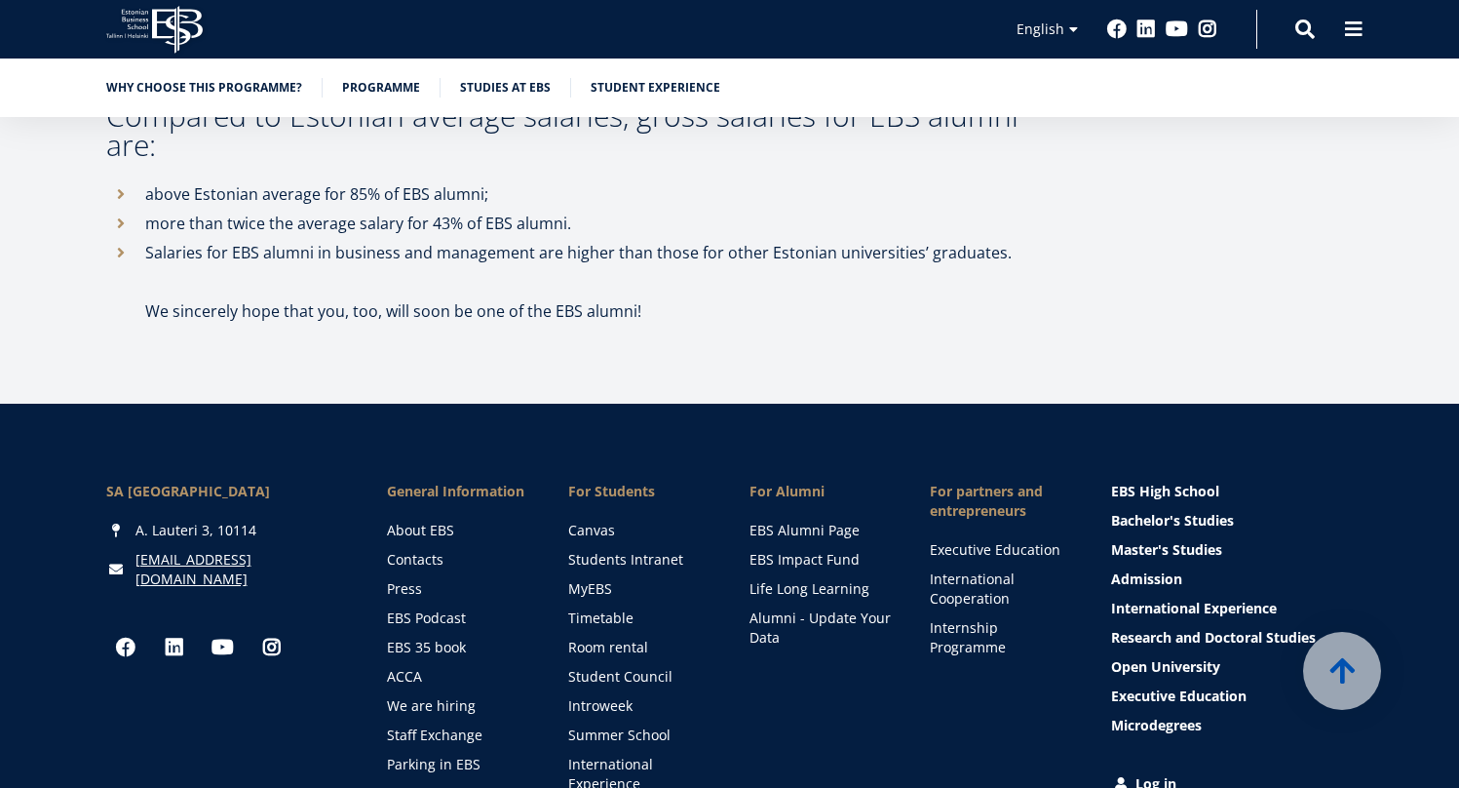
click at [697, 404] on div "SA Estonian Business School A. Lauteri 3, 10114 ebs@ebs.ee Social Links Faceboo…" at bounding box center [729, 643] width 1459 height 478
click at [1270, 628] on link "Research and Doctoral Studies" at bounding box center [1234, 637] width 243 height 19
